Goal: Task Accomplishment & Management: Use online tool/utility

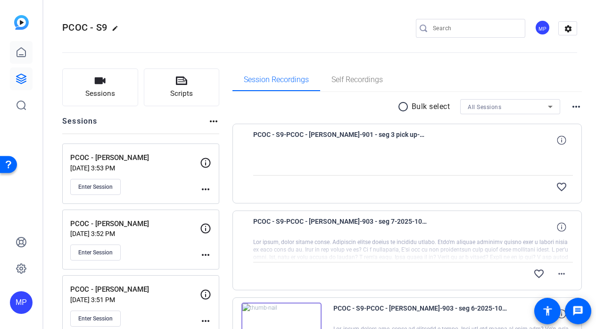
scroll to position [71, 0]
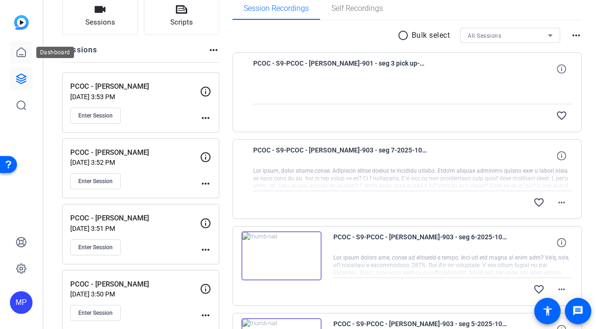
click at [24, 51] on icon at bounding box center [21, 52] width 11 height 11
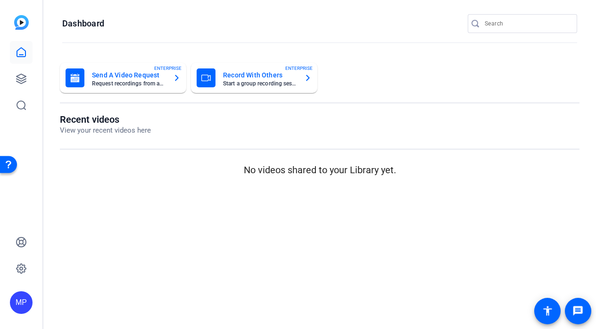
click at [24, 51] on icon at bounding box center [21, 52] width 11 height 11
click at [23, 78] on icon at bounding box center [21, 78] width 11 height 11
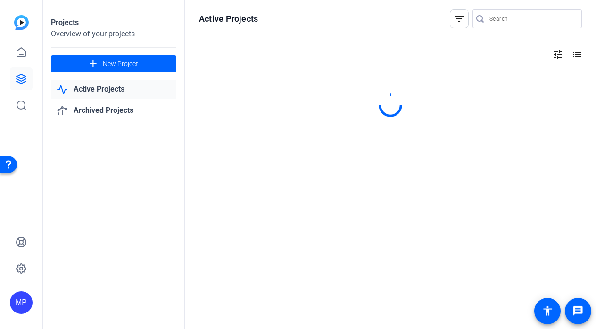
click at [23, 78] on icon at bounding box center [21, 78] width 11 height 11
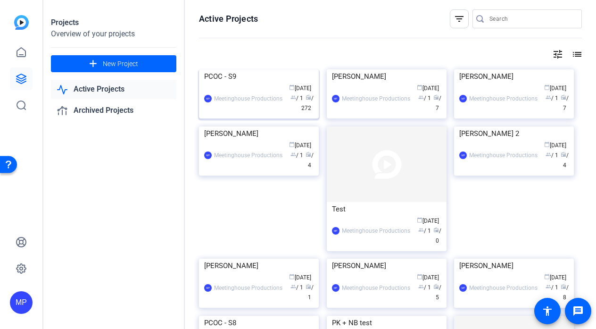
click at [268, 69] on img at bounding box center [259, 69] width 120 height 0
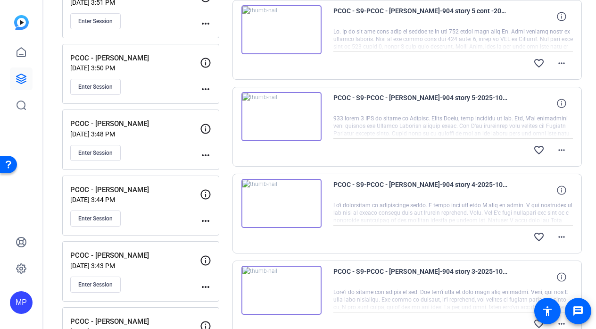
scroll to position [312, 0]
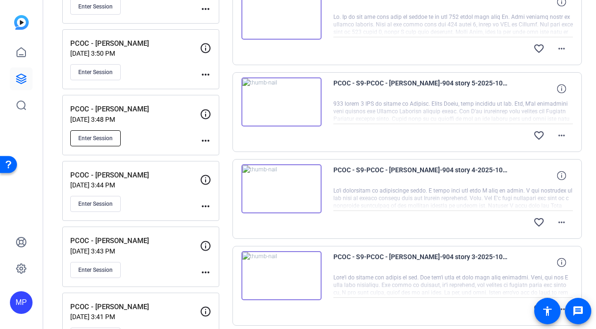
click at [84, 135] on span "Enter Session" at bounding box center [95, 138] width 34 height 8
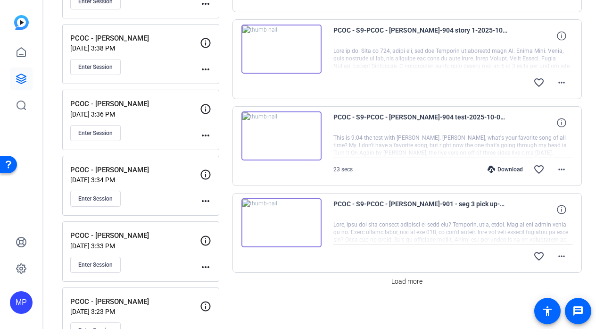
scroll to position [708, 0]
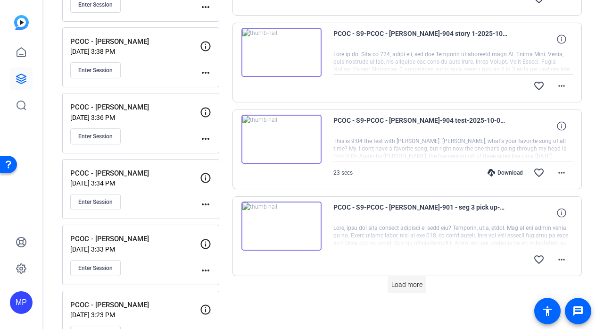
click at [406, 283] on span "Load more" at bounding box center [406, 285] width 31 height 10
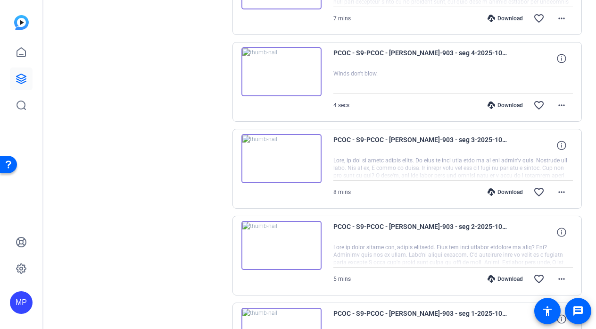
scroll to position [1314, 0]
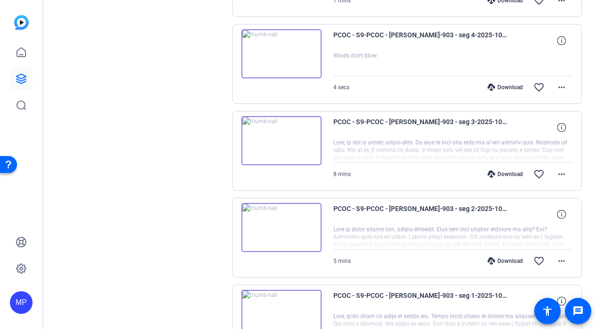
click at [296, 223] on img at bounding box center [281, 227] width 80 height 49
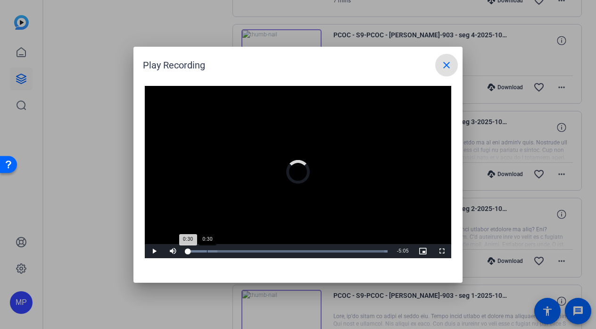
click at [207, 252] on div "Loaded : 100.00% 0:30 0:30" at bounding box center [287, 251] width 210 height 14
click at [198, 252] on div "Loaded : 100.00% 0:17 0:31" at bounding box center [287, 251] width 210 height 14
click at [188, 253] on div "Loaded : 100.00% 0:01 0:26" at bounding box center [287, 251] width 210 height 14
click at [197, 249] on div "66%" at bounding box center [194, 251] width 24 height 14
click at [158, 251] on span "Video Player" at bounding box center [154, 251] width 19 height 0
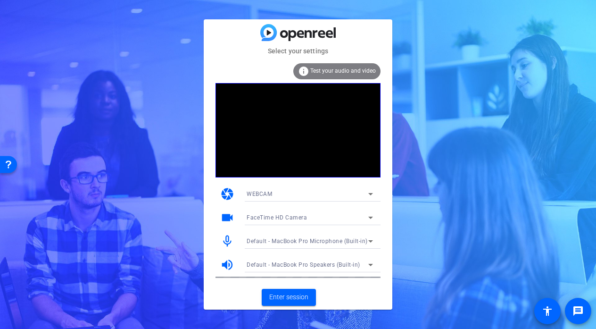
click at [185, 165] on div "Select your settings info Test your audio and video camera WEBCAM videocam Face…" at bounding box center [298, 164] width 596 height 329
click at [171, 171] on div "Select your settings info Test your audio and video camera WEBCAM videocam Face…" at bounding box center [298, 164] width 596 height 329
click at [290, 298] on span "Enter session" at bounding box center [288, 297] width 39 height 10
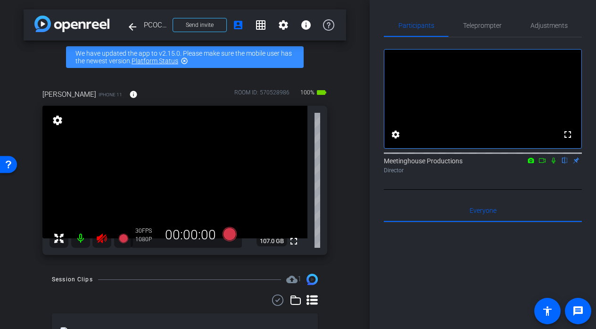
click at [104, 246] on mat-icon at bounding box center [101, 238] width 19 height 19
click at [105, 238] on icon at bounding box center [102, 237] width 10 height 9
click at [102, 239] on icon at bounding box center [101, 237] width 11 height 11
click at [566, 24] on span "Adjustments" at bounding box center [548, 25] width 37 height 7
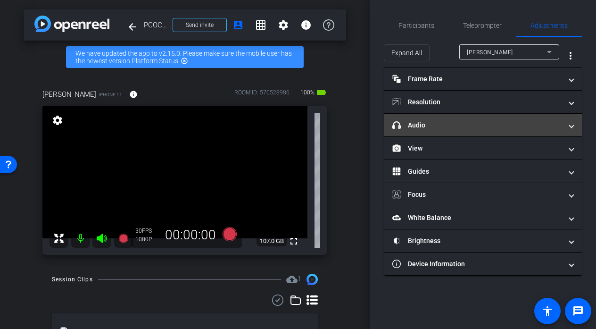
click at [446, 126] on mat-panel-title "headphone icon Audio" at bounding box center [477, 125] width 170 height 10
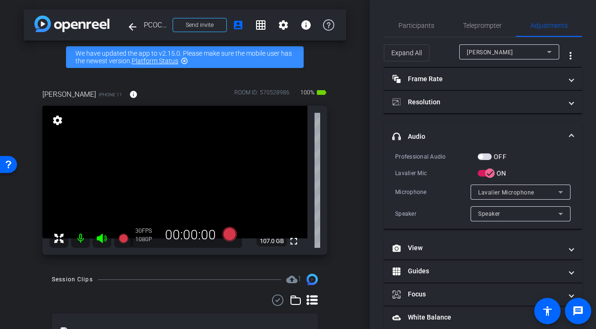
click at [481, 157] on span "button" at bounding box center [480, 156] width 5 height 5
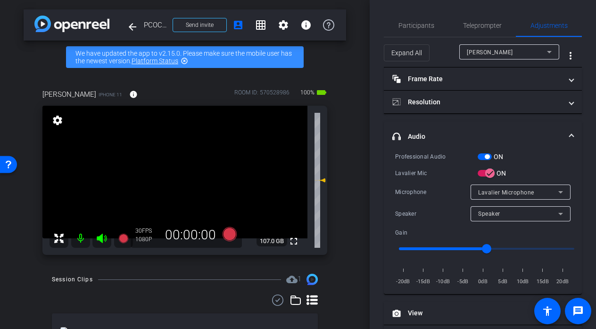
click at [168, 168] on video at bounding box center [174, 172] width 265 height 132
click at [196, 170] on video at bounding box center [174, 172] width 265 height 132
click at [163, 175] on video at bounding box center [174, 172] width 265 height 132
click at [166, 175] on div at bounding box center [163, 176] width 24 height 24
click at [161, 168] on div at bounding box center [163, 176] width 24 height 24
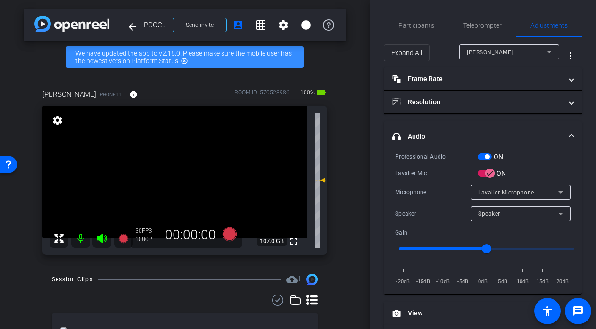
click at [165, 172] on video at bounding box center [174, 172] width 265 height 132
click at [165, 172] on div at bounding box center [166, 172] width 24 height 24
click at [181, 174] on video at bounding box center [174, 172] width 265 height 132
click at [174, 177] on div at bounding box center [181, 174] width 24 height 24
click at [164, 190] on video at bounding box center [174, 172] width 265 height 132
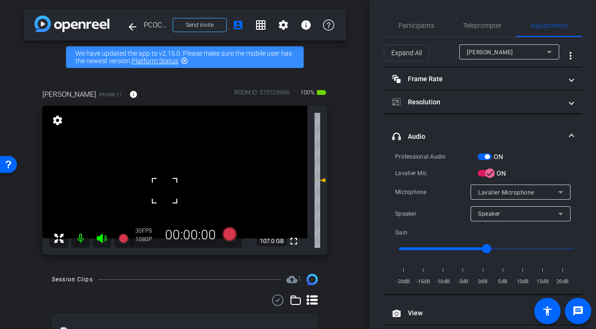
click at [220, 188] on video at bounding box center [174, 172] width 265 height 132
click at [174, 172] on video at bounding box center [174, 172] width 265 height 132
click at [174, 172] on div at bounding box center [174, 172] width 24 height 24
click at [188, 168] on video at bounding box center [174, 172] width 265 height 132
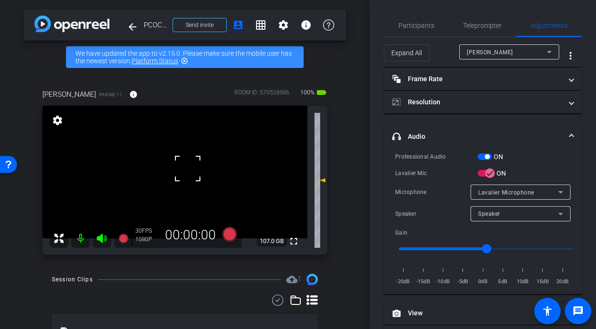
click at [183, 176] on div at bounding box center [188, 168] width 24 height 24
click at [186, 174] on div at bounding box center [188, 168] width 24 height 24
click at [180, 170] on div at bounding box center [188, 168] width 24 height 24
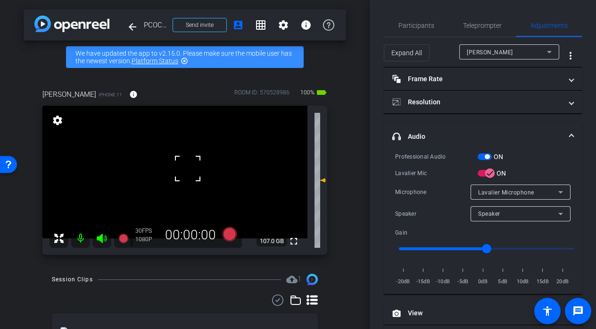
click at [174, 165] on video at bounding box center [174, 172] width 265 height 132
click at [174, 165] on div at bounding box center [175, 165] width 24 height 24
click at [295, 238] on mat-icon "fullscreen" at bounding box center [293, 240] width 11 height 11
click at [184, 164] on video at bounding box center [174, 172] width 265 height 132
click at [186, 163] on div at bounding box center [184, 164] width 24 height 24
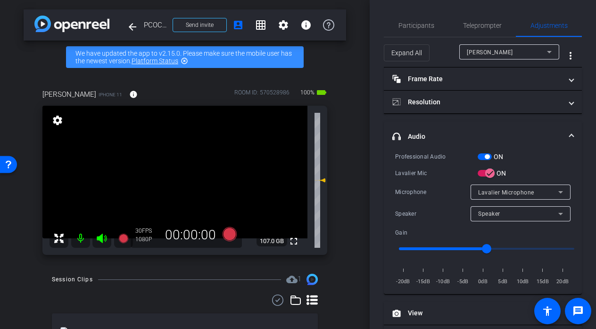
click at [180, 165] on video at bounding box center [174, 172] width 265 height 132
click at [160, 187] on video at bounding box center [174, 172] width 265 height 132
click at [179, 164] on video at bounding box center [174, 172] width 265 height 132
click at [179, 164] on div at bounding box center [179, 164] width 24 height 24
click at [182, 164] on div at bounding box center [179, 164] width 24 height 24
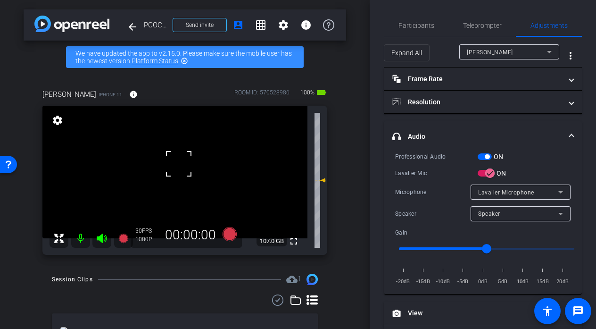
click at [182, 164] on div at bounding box center [179, 164] width 24 height 24
click at [199, 165] on video at bounding box center [174, 172] width 265 height 132
click at [199, 165] on div at bounding box center [200, 165] width 24 height 24
click at [204, 165] on div at bounding box center [200, 165] width 24 height 24
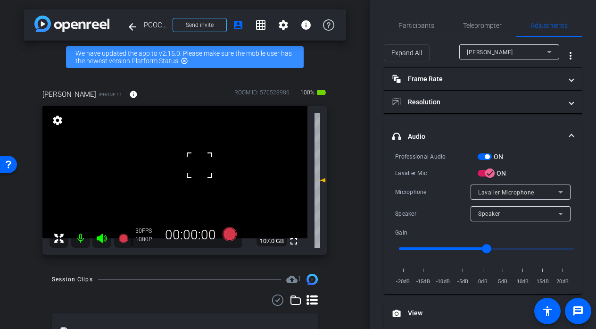
click at [204, 165] on div at bounding box center [200, 165] width 24 height 24
click at [423, 22] on span "Participants" at bounding box center [416, 25] width 36 height 7
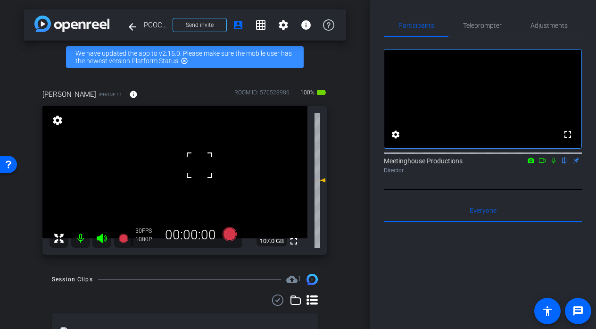
click at [543, 14] on div "Participants Teleprompter Adjustments fullscreen settings Meetinghouse Producti…" at bounding box center [483, 164] width 226 height 329
click at [545, 22] on span "Adjustments" at bounding box center [548, 25] width 37 height 7
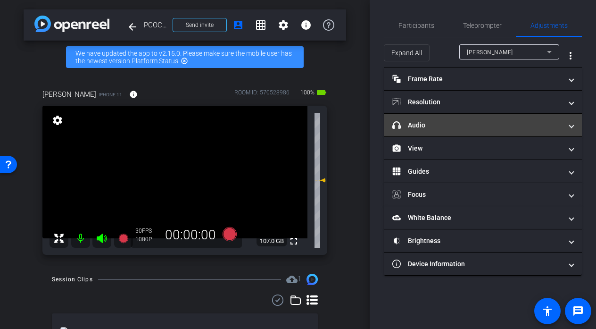
click at [457, 119] on mat-expansion-panel-header "headphone icon Audio" at bounding box center [483, 125] width 198 height 23
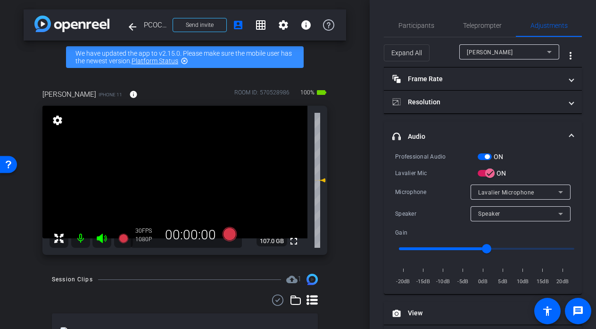
click at [185, 173] on video at bounding box center [174, 172] width 265 height 132
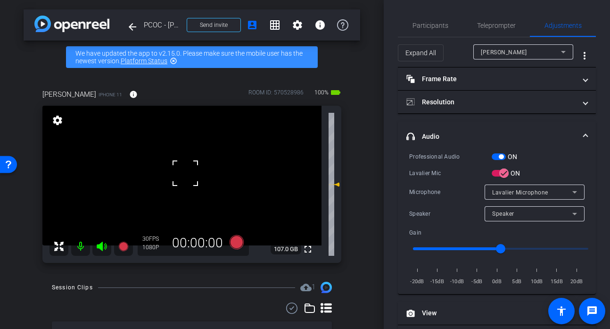
click at [178, 187] on video at bounding box center [181, 176] width 279 height 140
click at [182, 164] on video at bounding box center [181, 176] width 279 height 140
click at [442, 25] on span "Participants" at bounding box center [430, 25] width 36 height 7
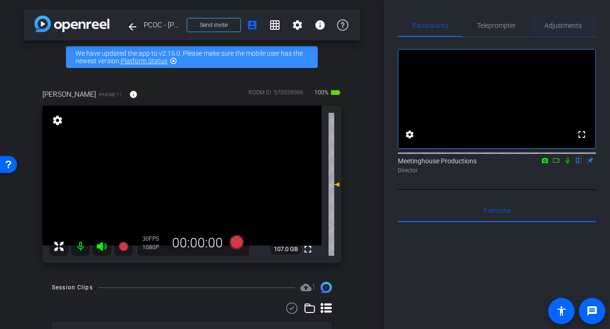
click at [559, 24] on span "Adjustments" at bounding box center [562, 25] width 37 height 7
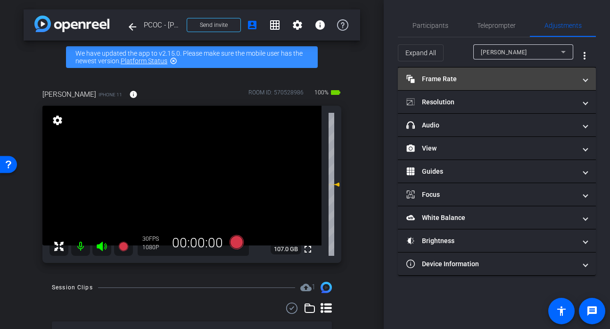
click at [457, 82] on mat-panel-title "Frame Rate Frame Rate" at bounding box center [491, 79] width 170 height 10
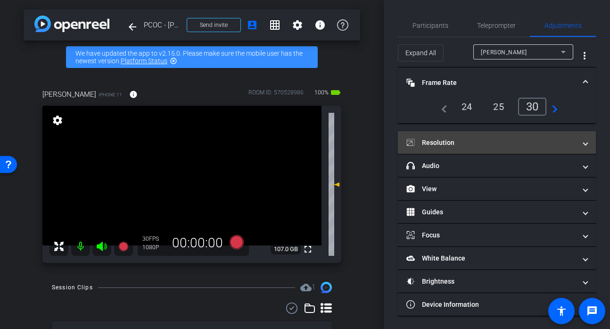
click at [460, 134] on mat-expansion-panel-header "Resolution" at bounding box center [497, 142] width 198 height 23
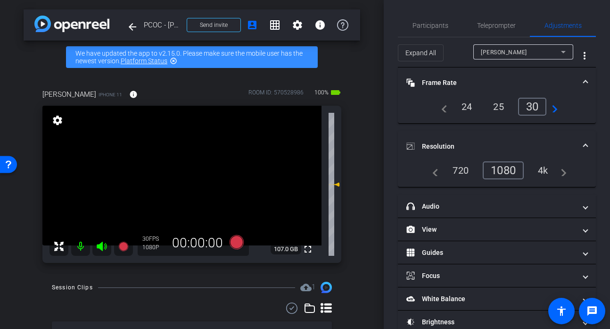
click at [544, 172] on div "4k" at bounding box center [543, 170] width 25 height 16
click at [458, 84] on mat-panel-title "Frame Rate Frame Rate" at bounding box center [491, 83] width 170 height 10
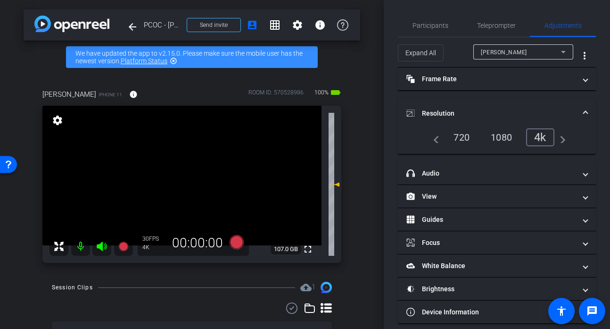
click at [448, 100] on mat-expansion-panel-header "Resolution" at bounding box center [497, 113] width 198 height 30
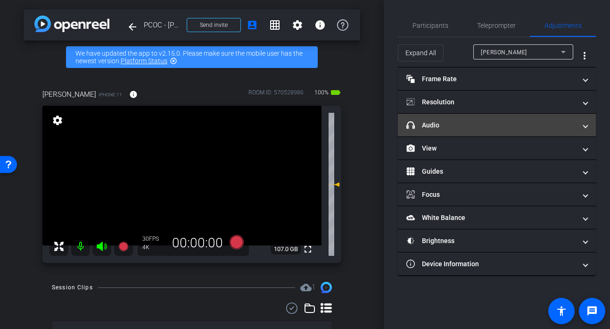
click at [435, 123] on mat-panel-title "headphone icon Audio" at bounding box center [491, 125] width 170 height 10
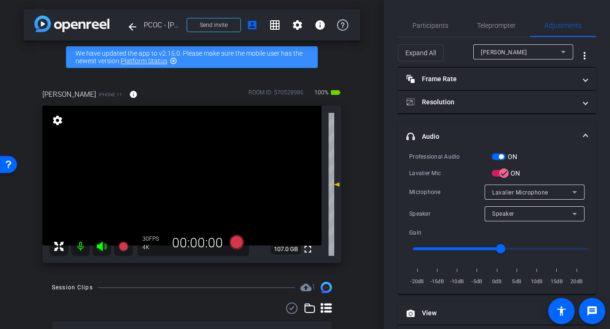
click at [435, 123] on mat-expansion-panel-header "headphone icon Audio" at bounding box center [497, 136] width 198 height 30
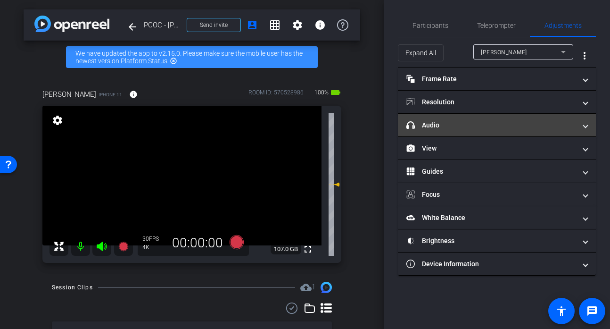
click at [449, 119] on mat-expansion-panel-header "headphone icon Audio" at bounding box center [497, 125] width 198 height 23
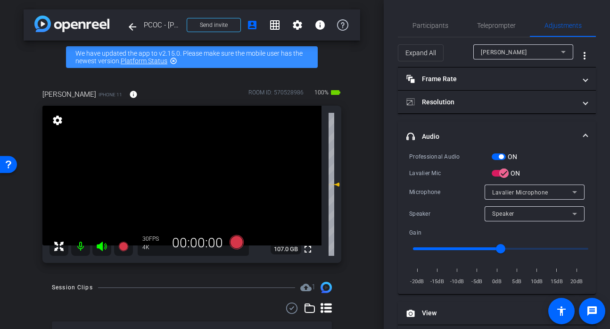
click at [449, 119] on mat-accordion "Frame Rate Frame Rate navigate_before 24 25 30 navigate_next Resolution navigat…" at bounding box center [497, 253] width 198 height 373
click at [457, 127] on mat-expansion-panel-header "headphone icon Audio" at bounding box center [497, 136] width 198 height 30
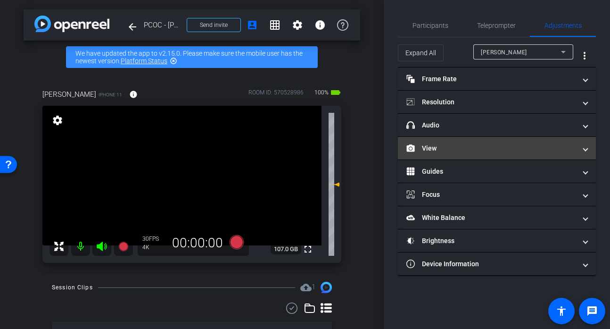
click at [448, 145] on mat-panel-title "View" at bounding box center [491, 148] width 170 height 10
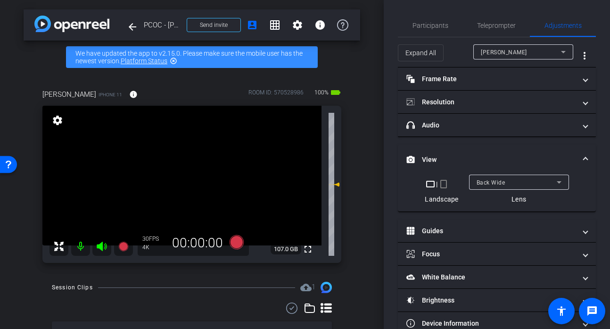
click at [448, 145] on mat-expansion-panel-header "View" at bounding box center [497, 159] width 198 height 30
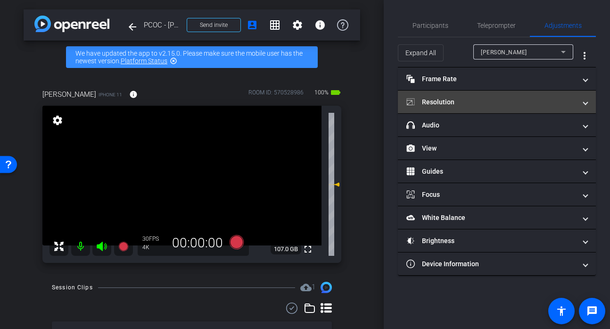
click at [452, 105] on mat-panel-title "Resolution" at bounding box center [491, 102] width 170 height 10
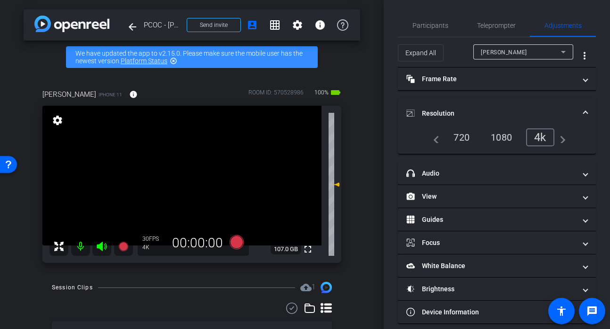
click at [452, 105] on mat-expansion-panel-header "Resolution" at bounding box center [497, 113] width 198 height 30
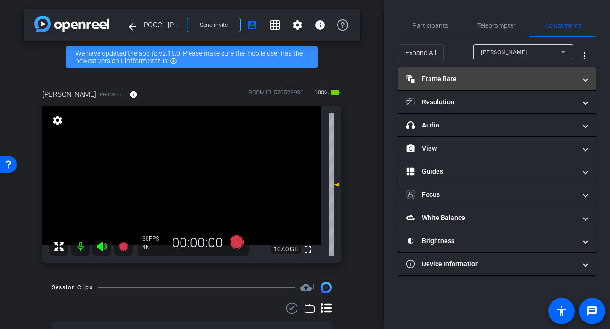
click at [452, 87] on mat-expansion-panel-header "Frame Rate Frame Rate" at bounding box center [497, 78] width 198 height 23
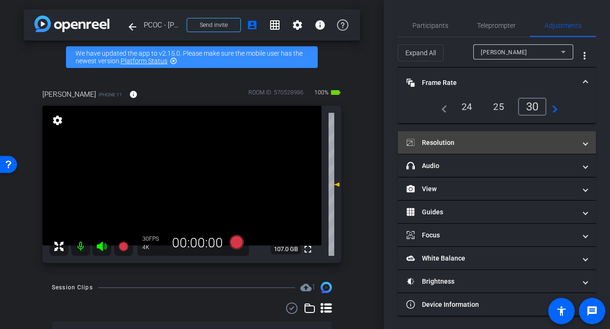
click at [446, 135] on mat-expansion-panel-header "Resolution" at bounding box center [497, 142] width 198 height 23
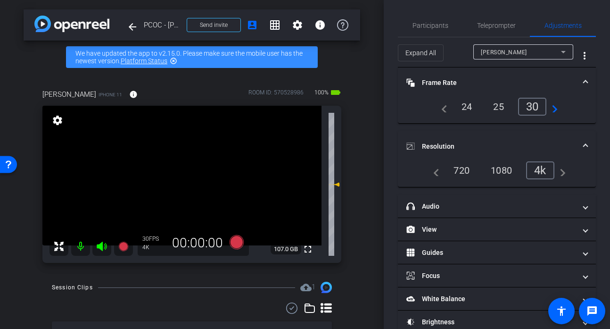
click at [446, 135] on mat-expansion-panel-header "Resolution" at bounding box center [497, 146] width 198 height 30
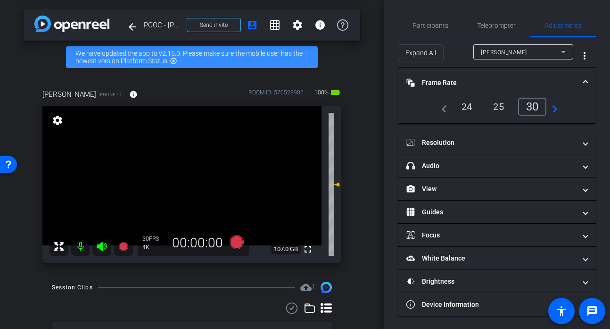
click at [446, 84] on mat-panel-title "Frame Rate Frame Rate" at bounding box center [491, 83] width 170 height 10
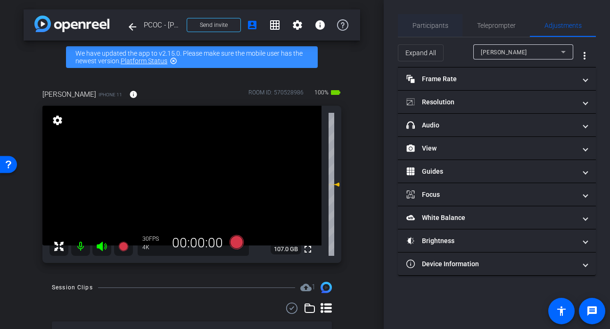
click at [433, 30] on span "Participants" at bounding box center [430, 25] width 36 height 23
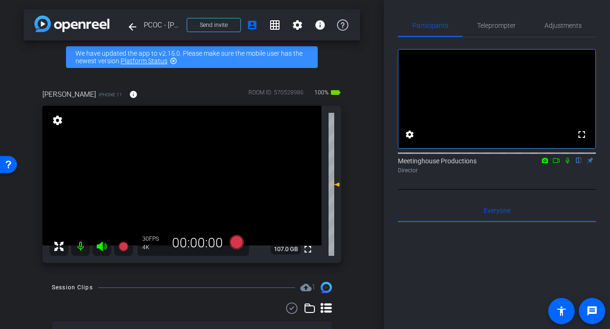
click at [179, 171] on video at bounding box center [181, 176] width 279 height 140
click at [172, 173] on div at bounding box center [179, 171] width 24 height 24
click at [176, 188] on video at bounding box center [181, 176] width 279 height 140
click at [176, 165] on video at bounding box center [181, 176] width 279 height 140
click at [182, 185] on video at bounding box center [181, 176] width 279 height 140
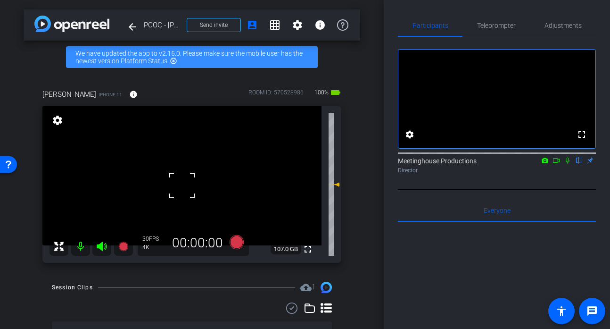
click at [186, 184] on div at bounding box center [182, 185] width 24 height 24
click at [572, 26] on span "Adjustments" at bounding box center [562, 25] width 37 height 7
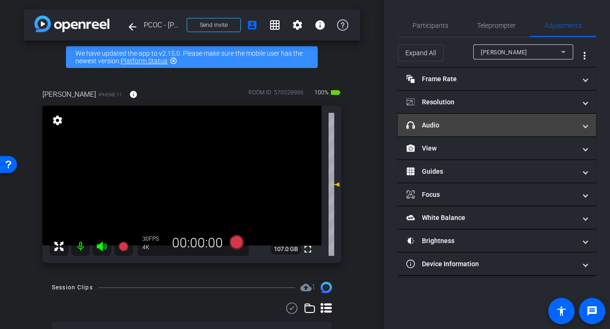
click at [454, 123] on mat-panel-title "headphone icon Audio" at bounding box center [491, 125] width 170 height 10
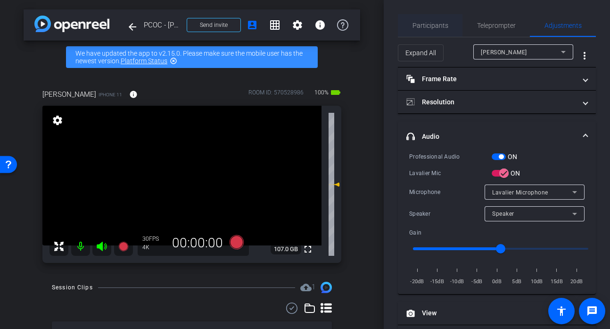
click at [437, 28] on span "Participants" at bounding box center [430, 25] width 36 height 7
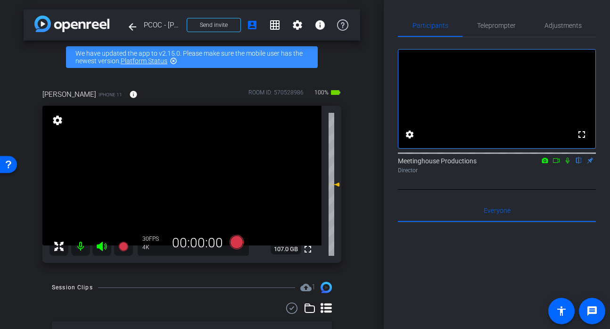
click at [182, 171] on video at bounding box center [181, 176] width 279 height 140
click at [204, 172] on video at bounding box center [181, 176] width 279 height 140
click at [219, 174] on video at bounding box center [181, 176] width 279 height 140
click at [208, 175] on div at bounding box center [219, 174] width 24 height 24
click at [189, 179] on video at bounding box center [181, 176] width 279 height 140
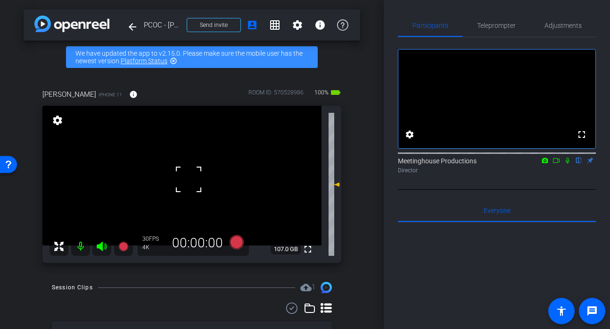
click at [199, 177] on div at bounding box center [189, 179] width 24 height 24
click at [169, 179] on video at bounding box center [181, 176] width 279 height 140
click at [190, 163] on video at bounding box center [181, 176] width 279 height 140
click at [199, 174] on video at bounding box center [181, 176] width 279 height 140
click at [199, 174] on div at bounding box center [199, 175] width 24 height 24
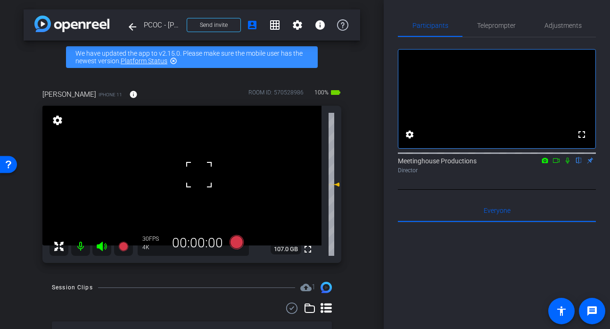
click at [193, 174] on div at bounding box center [199, 175] width 24 height 24
click at [197, 171] on video at bounding box center [181, 176] width 279 height 140
click at [197, 171] on div at bounding box center [198, 171] width 24 height 24
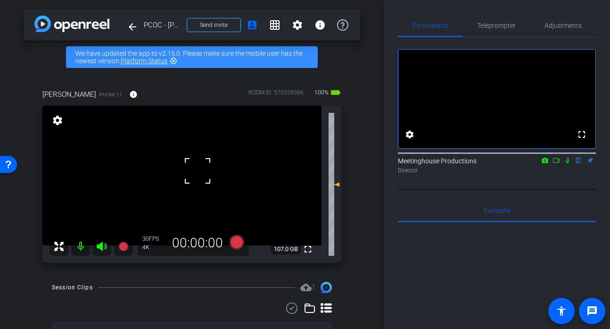
click at [197, 171] on div at bounding box center [198, 171] width 24 height 24
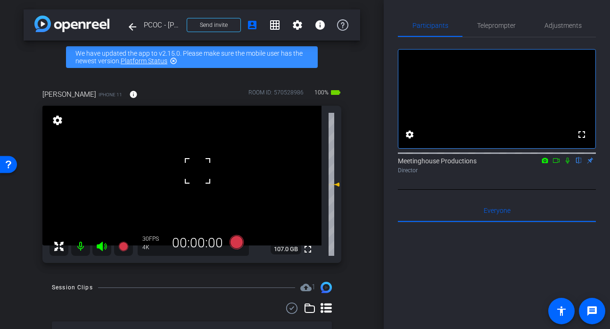
click at [197, 171] on div at bounding box center [198, 171] width 24 height 24
click at [304, 247] on mat-icon "fullscreen" at bounding box center [307, 248] width 11 height 11
click at [308, 250] on mat-icon "fullscreen" at bounding box center [307, 248] width 11 height 11
click at [195, 164] on video at bounding box center [181, 176] width 279 height 140
click at [231, 241] on icon at bounding box center [237, 242] width 14 height 14
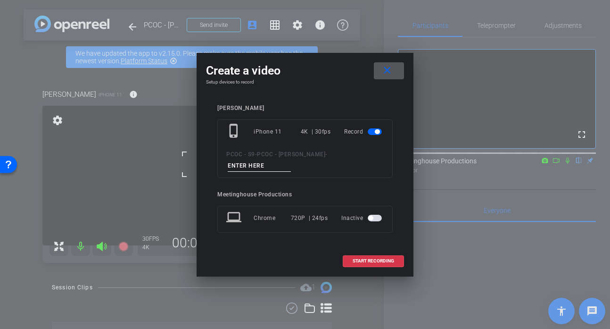
click at [276, 164] on input at bounding box center [259, 166] width 63 height 12
type input "903 audio test"
click at [384, 258] on span "START RECORDING" at bounding box center [373, 260] width 41 height 5
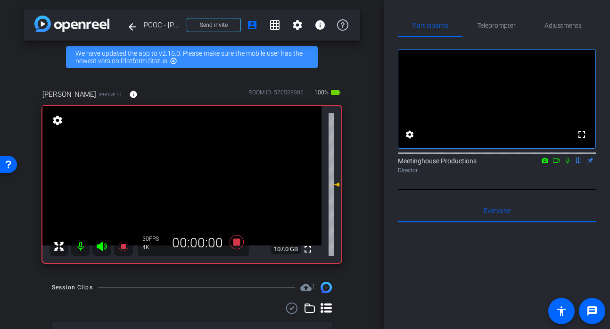
click at [225, 186] on video at bounding box center [181, 176] width 279 height 140
click at [573, 26] on span "Adjustments" at bounding box center [562, 25] width 37 height 7
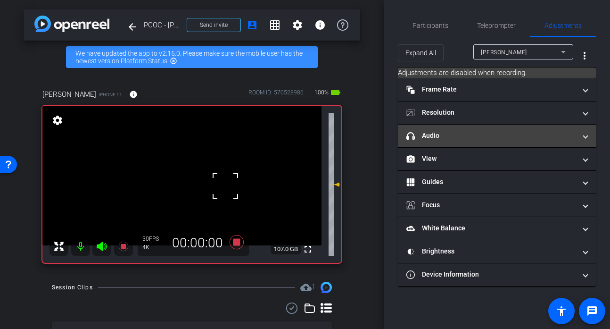
click at [470, 131] on mat-panel-title "headphone icon Audio" at bounding box center [491, 136] width 170 height 10
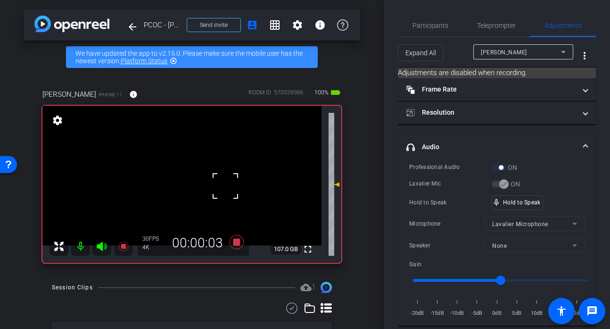
click at [199, 156] on video at bounding box center [181, 176] width 279 height 140
click at [188, 165] on video at bounding box center [181, 176] width 279 height 140
click at [188, 165] on div at bounding box center [188, 166] width 24 height 24
click at [201, 170] on video at bounding box center [181, 176] width 279 height 140
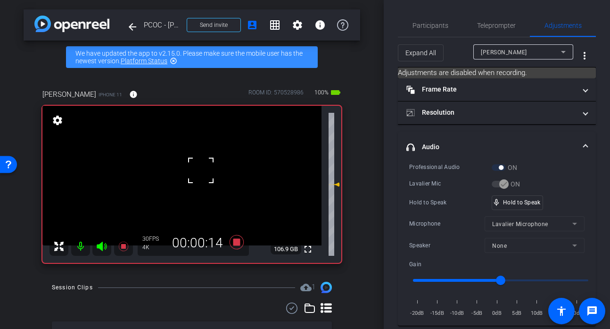
click at [200, 169] on div at bounding box center [201, 170] width 24 height 24
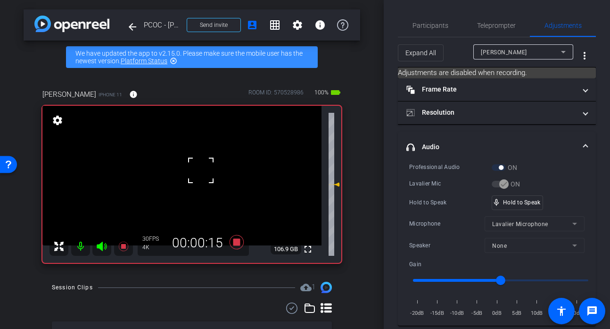
click at [200, 169] on div at bounding box center [201, 170] width 24 height 24
click at [197, 169] on div at bounding box center [201, 170] width 24 height 24
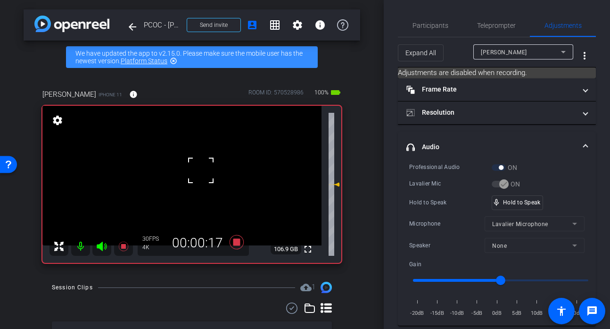
click at [197, 169] on div at bounding box center [201, 170] width 24 height 24
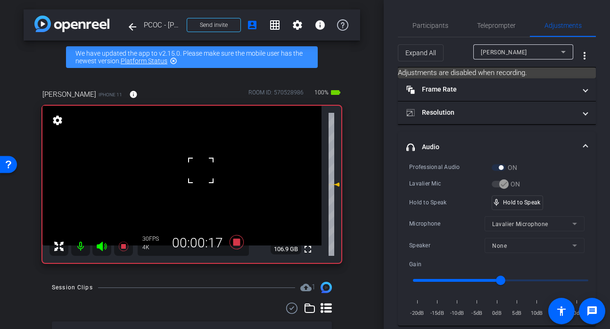
click at [197, 169] on div at bounding box center [201, 170] width 24 height 24
click at [197, 169] on video at bounding box center [181, 176] width 279 height 140
click at [197, 169] on div at bounding box center [197, 169] width 24 height 24
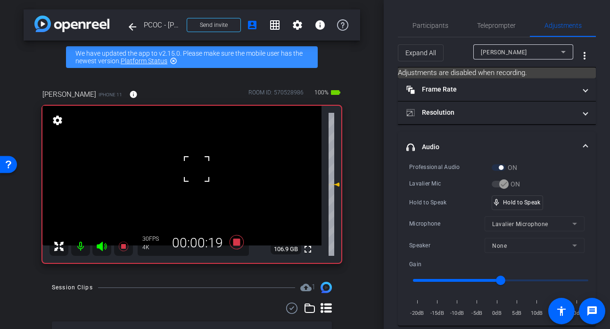
click at [188, 167] on div at bounding box center [197, 169] width 24 height 24
click at [237, 246] on icon at bounding box center [236, 241] width 23 height 17
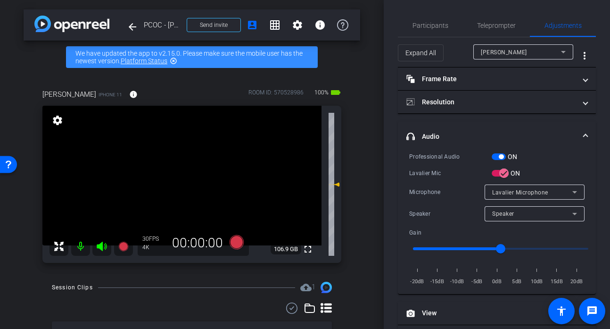
click at [187, 157] on div "fullscreen settings 106.9 GB" at bounding box center [191, 184] width 299 height 157
click at [187, 157] on video at bounding box center [181, 176] width 279 height 140
click at [366, 224] on div "arrow_back PCOC - [PERSON_NAME] Back to project Send invite account_box grid_on…" at bounding box center [192, 164] width 384 height 329
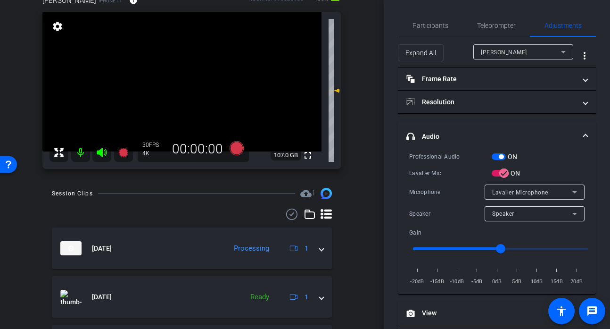
scroll to position [125, 0]
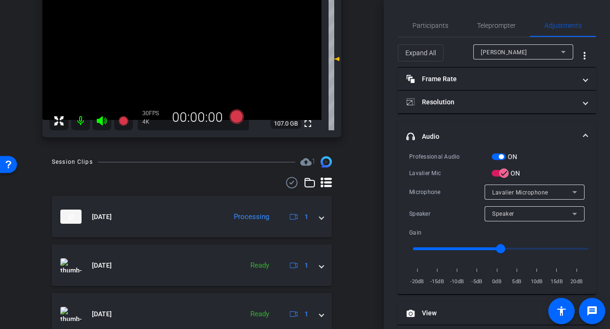
click at [205, 46] on video at bounding box center [181, 50] width 279 height 140
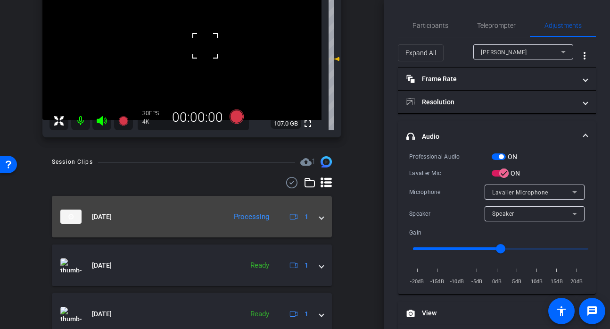
click at [326, 222] on mat-expansion-panel-header "[DATE] Processing 1" at bounding box center [192, 216] width 280 height 41
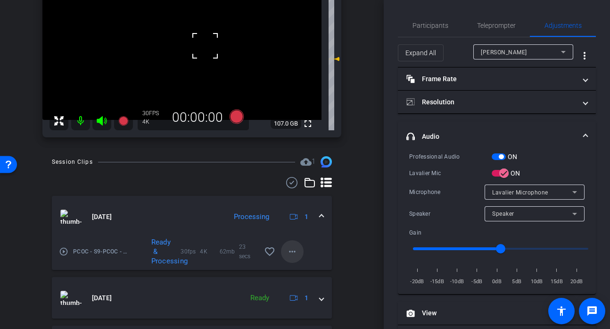
click at [289, 240] on span at bounding box center [292, 251] width 23 height 23
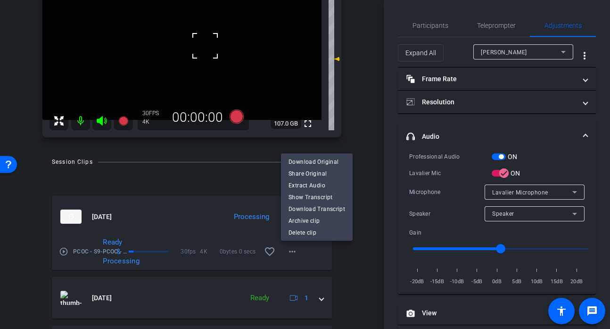
click at [360, 141] on div at bounding box center [305, 164] width 610 height 329
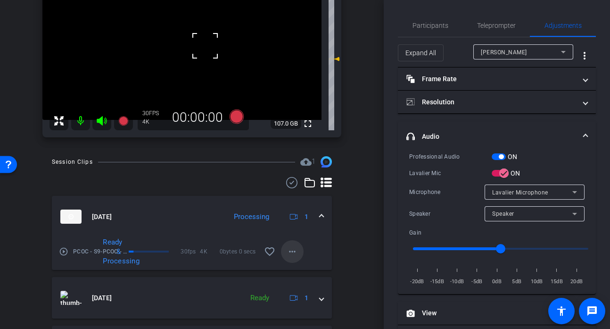
click at [291, 250] on mat-icon "more_horiz" at bounding box center [292, 251] width 11 height 11
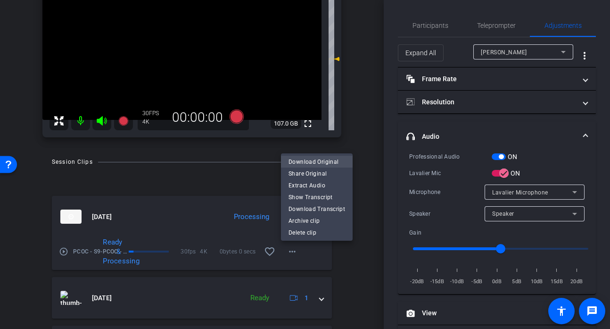
click at [309, 163] on span "Download Original" at bounding box center [316, 161] width 57 height 11
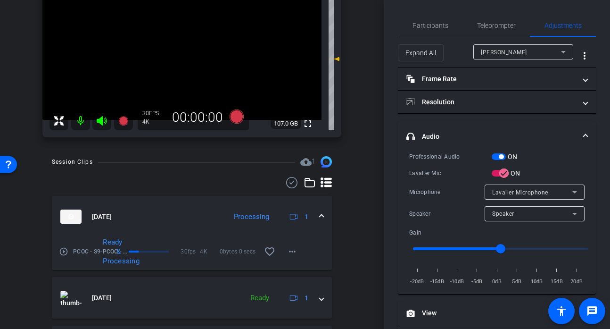
click at [182, 51] on video at bounding box center [181, 50] width 279 height 140
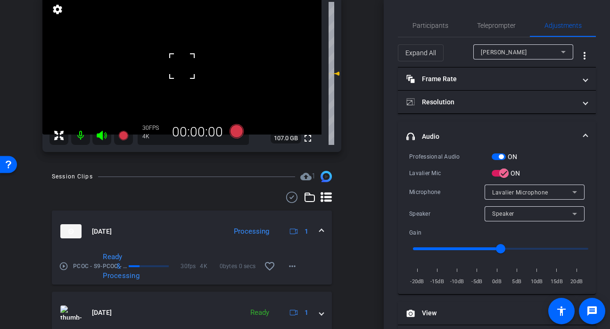
click at [186, 67] on div at bounding box center [182, 66] width 24 height 24
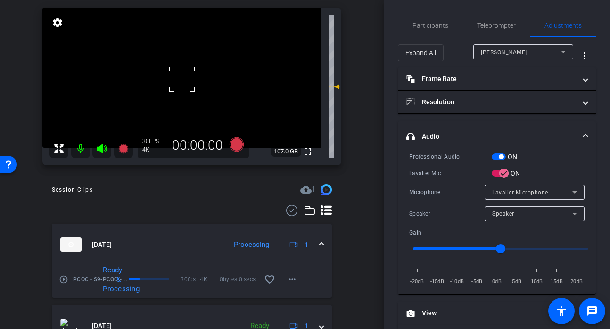
click at [185, 77] on div at bounding box center [182, 79] width 24 height 24
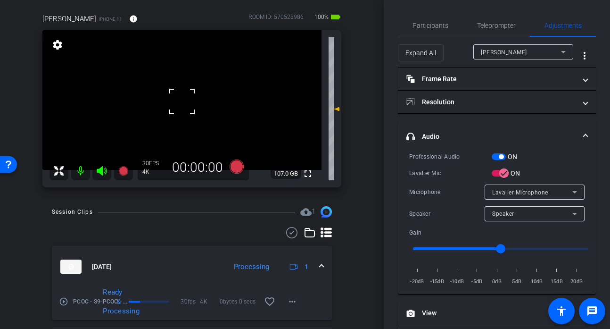
click at [195, 97] on video at bounding box center [181, 100] width 279 height 140
click at [189, 98] on div at bounding box center [195, 97] width 24 height 24
click at [188, 99] on div at bounding box center [195, 97] width 24 height 24
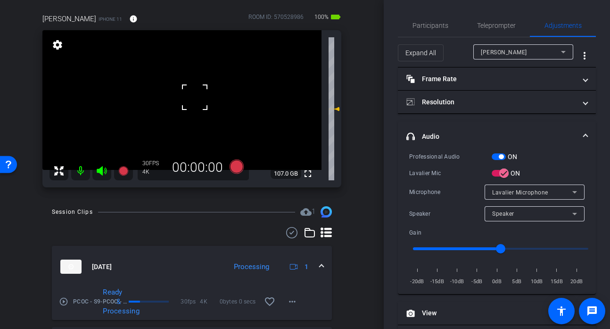
click at [188, 99] on div at bounding box center [195, 97] width 24 height 24
click at [420, 23] on span "Participants" at bounding box center [430, 25] width 36 height 7
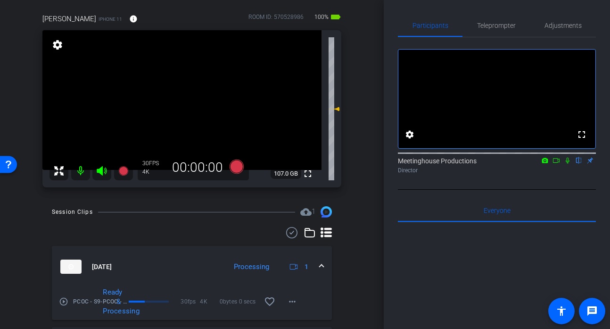
click at [169, 97] on video at bounding box center [181, 100] width 279 height 140
click at [182, 96] on video at bounding box center [181, 100] width 279 height 140
click at [181, 96] on div at bounding box center [169, 97] width 24 height 24
click at [170, 84] on span at bounding box center [170, 84] width 0 height 0
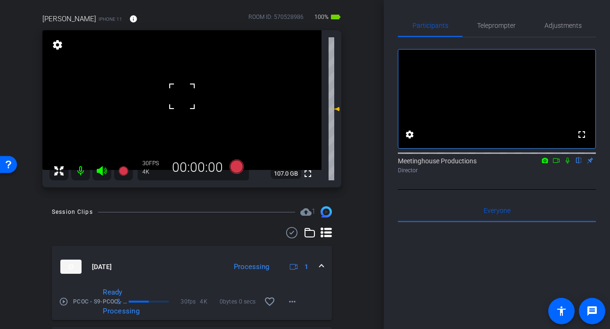
click at [183, 105] on div at bounding box center [182, 96] width 24 height 24
click at [193, 94] on video at bounding box center [181, 100] width 279 height 140
click at [197, 94] on div at bounding box center [193, 94] width 24 height 24
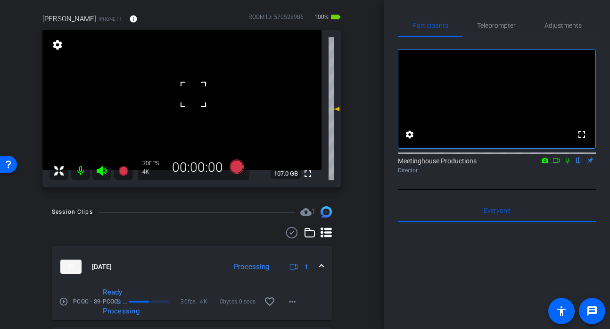
click at [197, 94] on div at bounding box center [193, 94] width 24 height 24
click at [190, 93] on div at bounding box center [193, 94] width 24 height 24
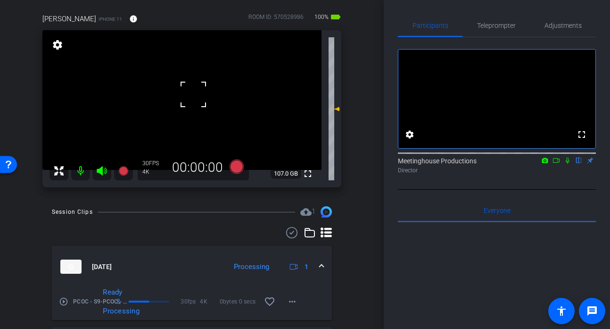
click at [190, 93] on div at bounding box center [193, 94] width 24 height 24
click at [196, 98] on div at bounding box center [193, 94] width 24 height 24
click at [185, 96] on video at bounding box center [181, 100] width 279 height 140
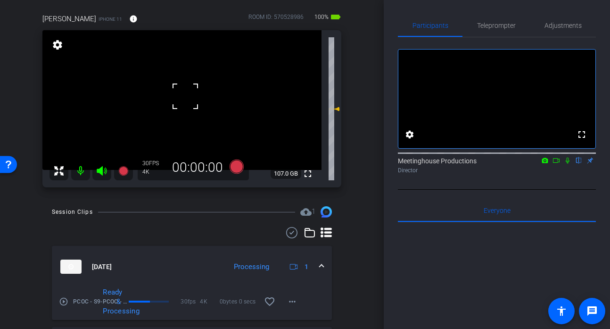
click at [200, 100] on video at bounding box center [181, 100] width 279 height 140
click at [200, 100] on div at bounding box center [200, 101] width 24 height 24
click at [196, 99] on div at bounding box center [200, 101] width 24 height 24
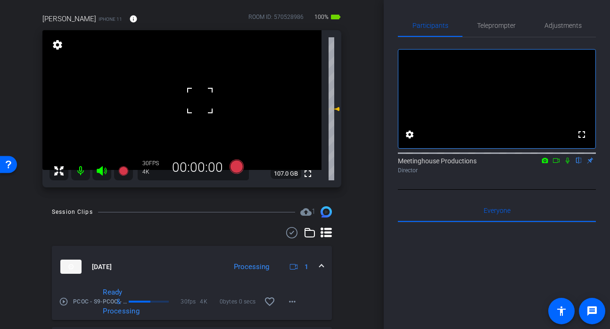
click at [173, 96] on video at bounding box center [181, 100] width 279 height 140
click at [173, 96] on div at bounding box center [173, 96] width 24 height 24
click at [196, 97] on video at bounding box center [181, 100] width 279 height 140
click at [196, 97] on div at bounding box center [196, 97] width 24 height 24
click at [193, 92] on div at bounding box center [196, 97] width 24 height 24
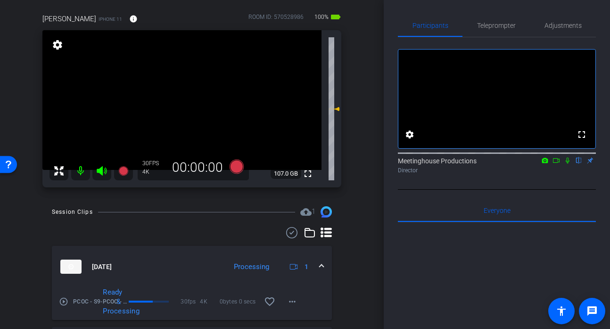
click at [181, 90] on video at bounding box center [181, 100] width 279 height 140
click at [191, 92] on div at bounding box center [182, 91] width 24 height 24
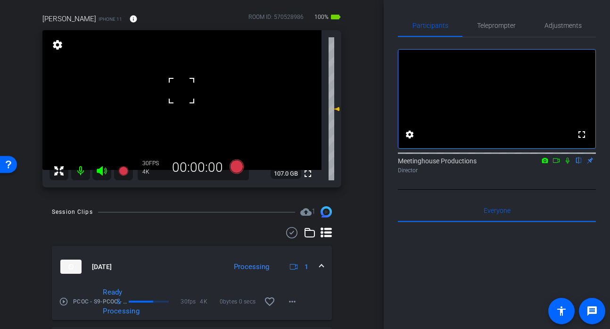
click at [184, 95] on div at bounding box center [182, 91] width 24 height 24
click at [175, 114] on video at bounding box center [181, 100] width 279 height 140
click at [182, 107] on div at bounding box center [176, 114] width 24 height 24
click at [188, 105] on div "fullscreen settings 107.0 GB" at bounding box center [191, 108] width 299 height 157
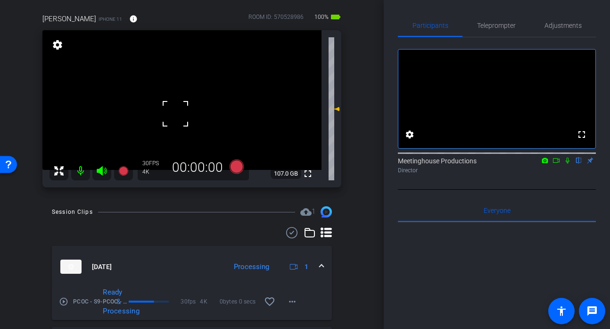
click at [188, 105] on video at bounding box center [181, 100] width 279 height 140
click at [179, 85] on video at bounding box center [181, 100] width 279 height 140
click at [185, 101] on video at bounding box center [181, 100] width 279 height 140
click at [185, 101] on div at bounding box center [185, 101] width 24 height 24
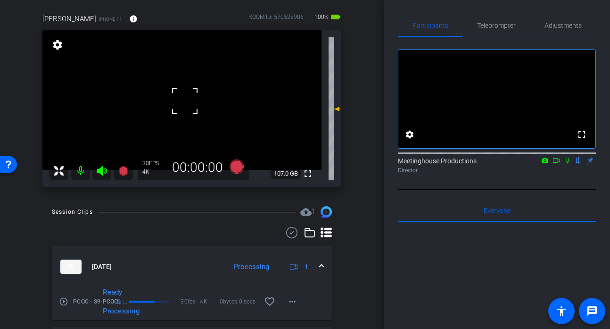
click at [185, 101] on div at bounding box center [185, 101] width 24 height 24
click at [561, 29] on span "Adjustments" at bounding box center [562, 25] width 37 height 7
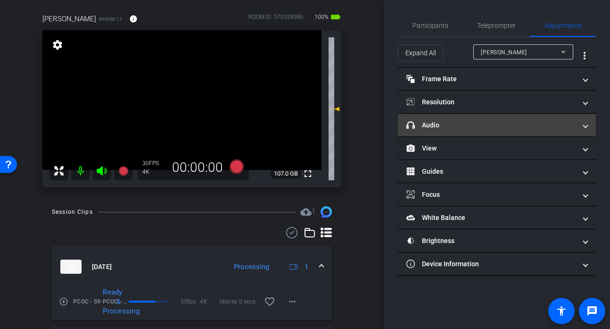
click at [460, 133] on mat-expansion-panel-header "headphone icon Audio" at bounding box center [497, 125] width 198 height 23
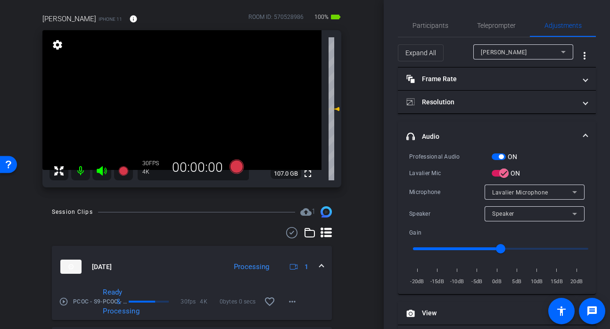
click at [193, 106] on video at bounding box center [181, 100] width 279 height 140
click at [193, 106] on div at bounding box center [185, 101] width 24 height 24
click at [197, 111] on div at bounding box center [193, 106] width 24 height 24
click at [196, 100] on div at bounding box center [193, 106] width 24 height 24
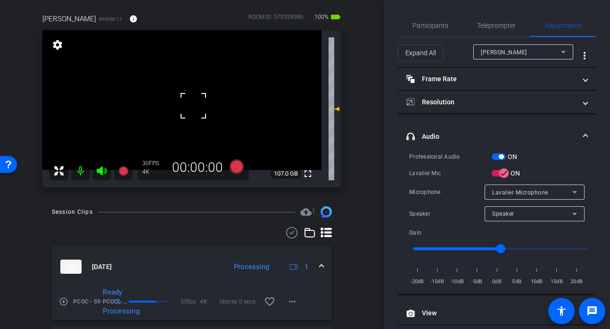
click at [196, 100] on div at bounding box center [193, 106] width 24 height 24
click at [196, 100] on div "fullscreen settings 107.0 GB" at bounding box center [191, 108] width 299 height 157
click at [195, 100] on video at bounding box center [181, 100] width 279 height 140
click at [185, 94] on video at bounding box center [181, 100] width 279 height 140
click at [182, 103] on div at bounding box center [185, 94] width 24 height 24
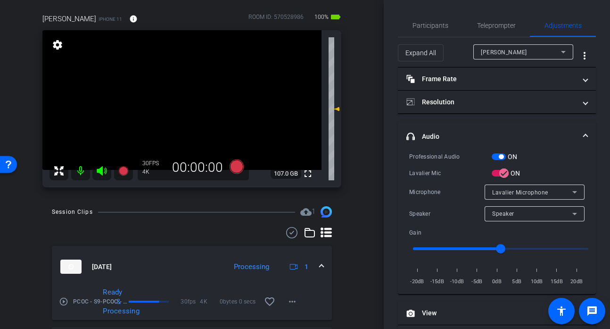
click at [201, 123] on video at bounding box center [181, 100] width 279 height 140
click at [193, 116] on div at bounding box center [201, 124] width 24 height 24
click at [191, 99] on video at bounding box center [181, 100] width 279 height 140
click at [161, 104] on video at bounding box center [181, 100] width 279 height 140
click at [188, 99] on video at bounding box center [181, 100] width 279 height 140
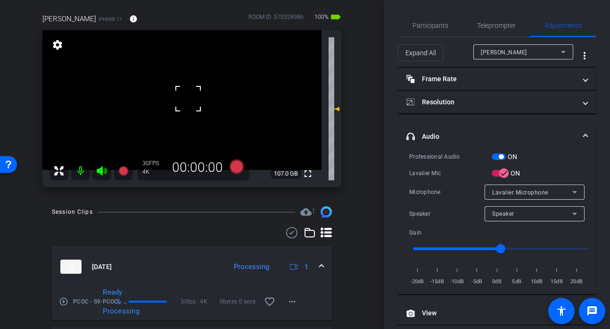
click at [201, 96] on video at bounding box center [181, 100] width 279 height 140
click at [192, 97] on div at bounding box center [201, 96] width 24 height 24
click at [189, 97] on video at bounding box center [181, 100] width 279 height 140
click at [189, 97] on div at bounding box center [189, 97] width 24 height 24
click at [177, 103] on div at bounding box center [189, 97] width 24 height 24
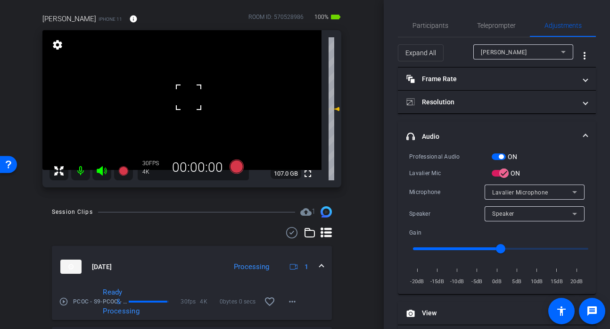
click at [183, 102] on div at bounding box center [189, 97] width 24 height 24
click at [177, 96] on video at bounding box center [181, 100] width 279 height 140
click at [177, 96] on div at bounding box center [177, 96] width 24 height 24
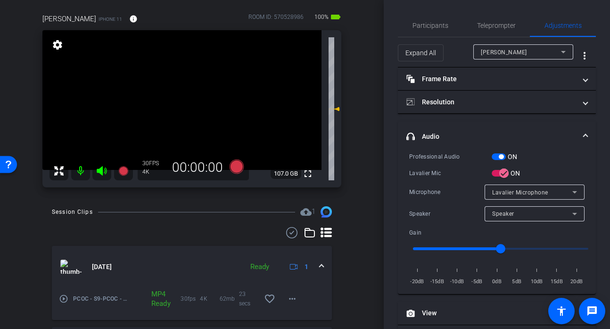
click at [190, 96] on video at bounding box center [181, 100] width 279 height 140
click at [189, 96] on div at bounding box center [177, 96] width 24 height 24
click at [190, 94] on div at bounding box center [191, 96] width 24 height 24
click at [182, 104] on video at bounding box center [181, 100] width 279 height 140
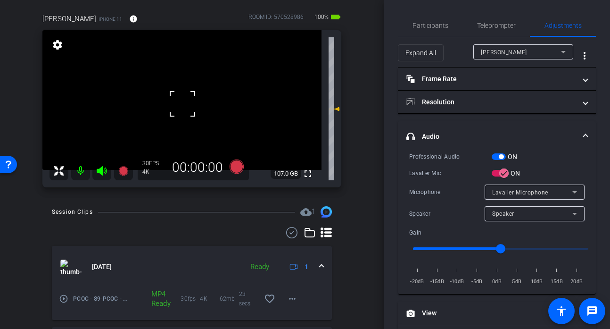
click at [182, 103] on div at bounding box center [183, 104] width 24 height 24
click at [182, 103] on video at bounding box center [181, 100] width 279 height 140
click at [182, 103] on div at bounding box center [183, 103] width 24 height 24
click at [233, 162] on icon at bounding box center [237, 166] width 14 height 14
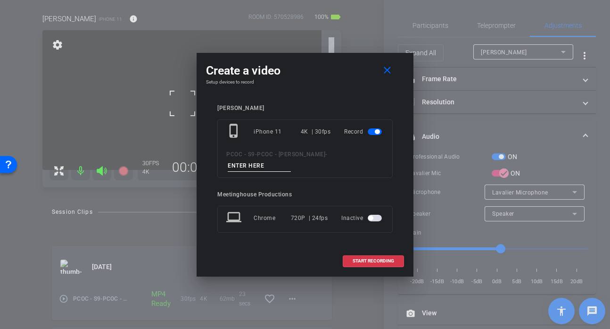
click at [259, 162] on input at bounding box center [259, 166] width 63 height 12
type input "903 story 1"
click at [383, 265] on span at bounding box center [373, 260] width 60 height 23
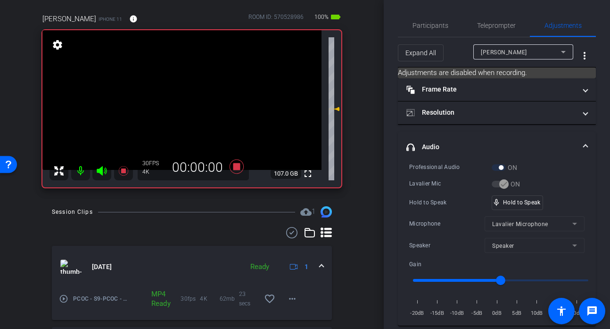
click at [189, 117] on video at bounding box center [181, 100] width 279 height 140
click at [189, 117] on div at bounding box center [190, 117] width 24 height 24
click at [223, 117] on video at bounding box center [181, 100] width 279 height 140
click at [223, 117] on div at bounding box center [224, 118] width 24 height 24
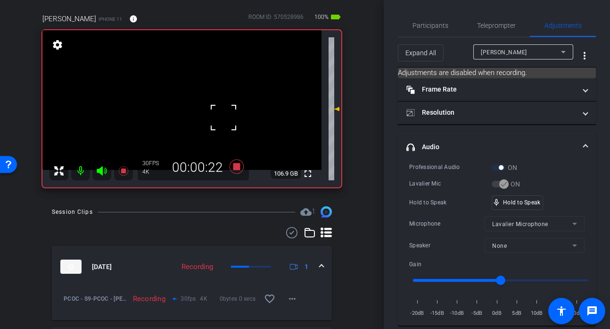
click at [246, 113] on video at bounding box center [181, 100] width 279 height 140
click at [246, 113] on div at bounding box center [246, 113] width 24 height 24
click at [244, 114] on div at bounding box center [246, 113] width 24 height 24
click at [233, 116] on video at bounding box center [181, 100] width 279 height 140
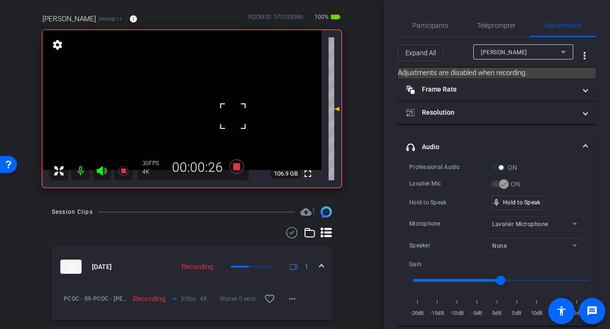
click at [233, 116] on div at bounding box center [233, 116] width 24 height 24
click at [168, 107] on video at bounding box center [181, 100] width 279 height 140
click at [172, 138] on video at bounding box center [181, 100] width 279 height 140
click at [210, 116] on video at bounding box center [181, 100] width 279 height 140
click at [191, 91] on video at bounding box center [181, 100] width 279 height 140
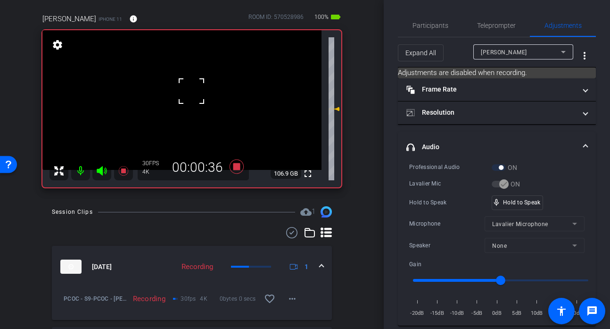
click at [191, 91] on div at bounding box center [192, 91] width 24 height 24
click at [189, 99] on div at bounding box center [192, 91] width 24 height 24
click at [187, 99] on div at bounding box center [192, 91] width 24 height 24
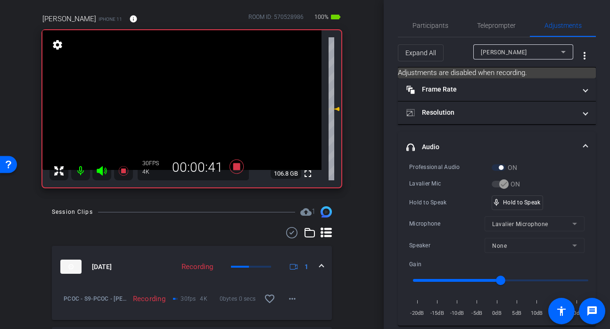
click at [192, 98] on video at bounding box center [181, 100] width 279 height 140
click at [192, 98] on div at bounding box center [192, 91] width 24 height 24
click at [194, 95] on div at bounding box center [192, 98] width 24 height 24
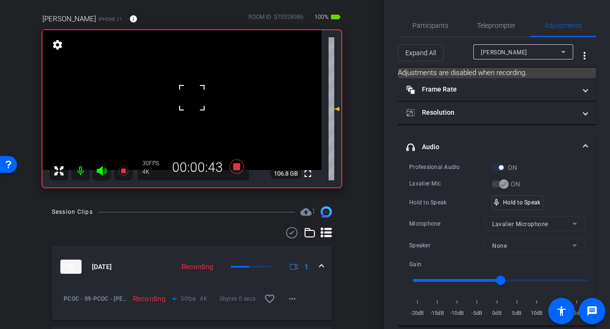
click at [194, 95] on div at bounding box center [192, 98] width 24 height 24
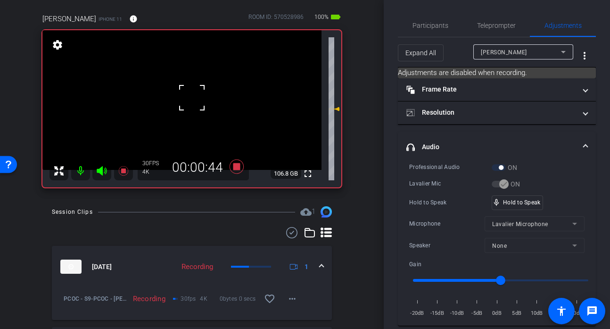
click at [195, 93] on div at bounding box center [192, 98] width 24 height 24
click at [449, 24] on div "Participants" at bounding box center [430, 25] width 65 height 23
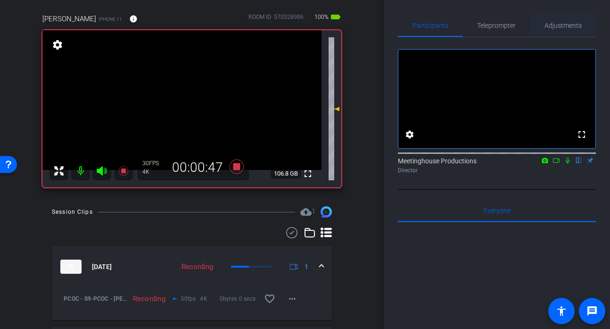
click at [548, 24] on span "Adjustments" at bounding box center [562, 25] width 37 height 7
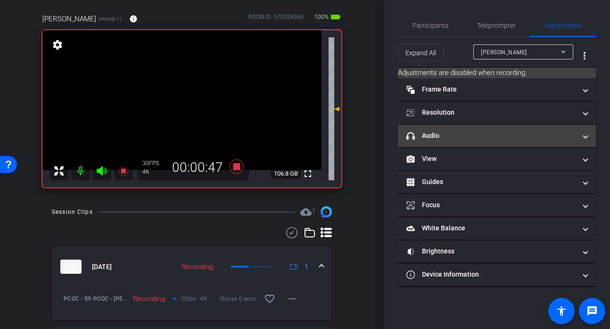
click at [460, 132] on mat-panel-title "headphone icon Audio" at bounding box center [491, 136] width 170 height 10
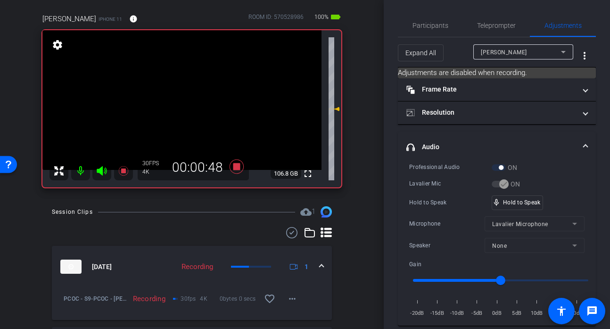
click at [204, 102] on video at bounding box center [181, 100] width 279 height 140
click at [202, 89] on video at bounding box center [181, 100] width 279 height 140
click at [194, 92] on div at bounding box center [202, 89] width 24 height 24
click at [427, 22] on span "Participants" at bounding box center [430, 25] width 36 height 7
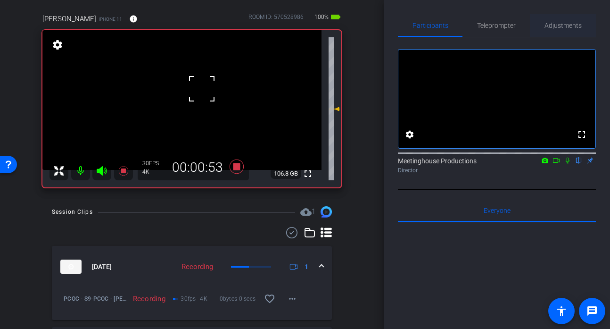
click at [573, 23] on span "Adjustments" at bounding box center [562, 25] width 37 height 7
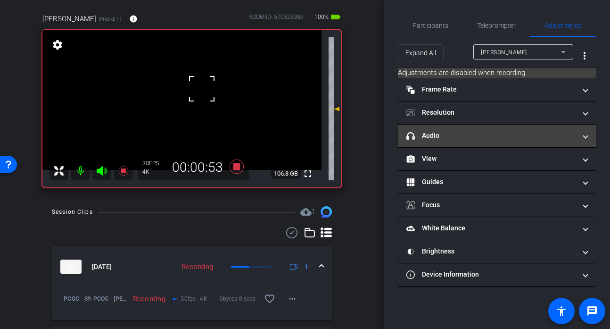
click at [457, 131] on mat-panel-title "headphone icon Audio" at bounding box center [491, 136] width 170 height 10
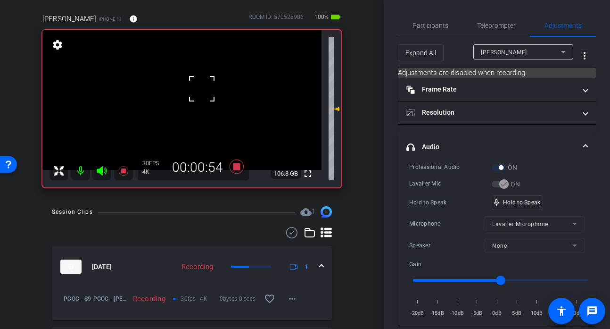
click at [203, 84] on video at bounding box center [181, 100] width 279 height 140
click at [203, 84] on div at bounding box center [203, 84] width 24 height 24
click at [193, 87] on div at bounding box center [203, 84] width 24 height 24
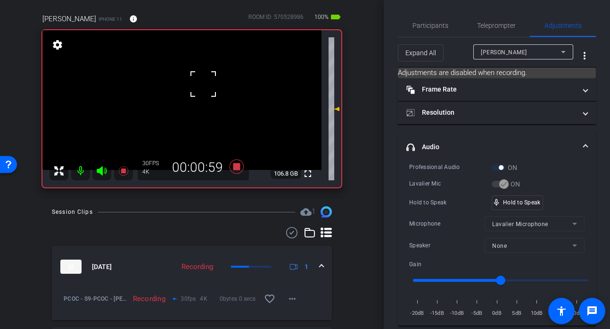
click at [184, 99] on video at bounding box center [181, 100] width 279 height 140
click at [186, 96] on div at bounding box center [185, 99] width 24 height 24
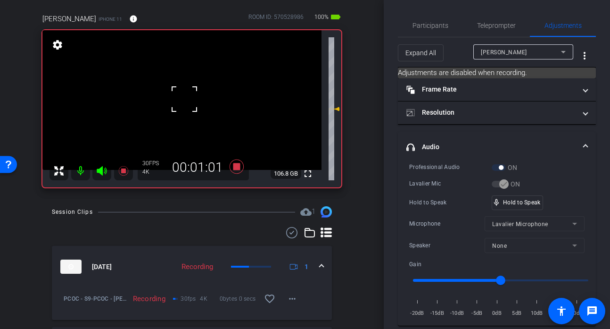
click at [186, 96] on div at bounding box center [185, 99] width 24 height 24
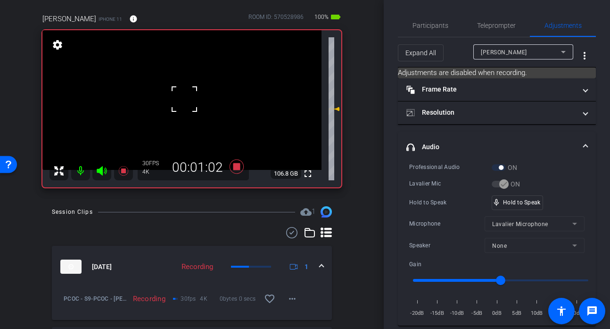
click at [186, 96] on div at bounding box center [185, 99] width 24 height 24
click at [189, 96] on div at bounding box center [185, 99] width 24 height 24
click at [181, 96] on div at bounding box center [185, 99] width 24 height 24
click at [189, 94] on div "fullscreen settings 106.8 GB" at bounding box center [191, 108] width 299 height 157
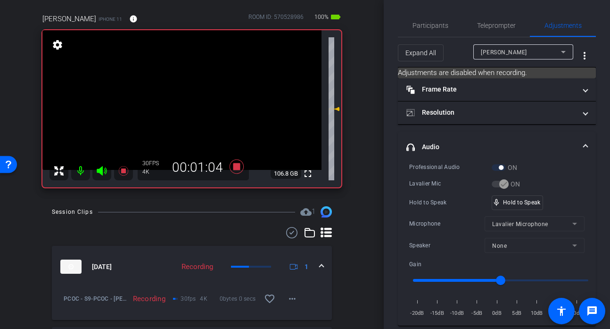
click at [189, 94] on video at bounding box center [181, 100] width 279 height 140
click at [189, 94] on div at bounding box center [189, 94] width 24 height 24
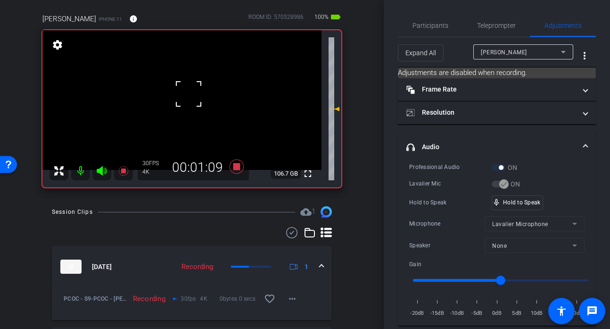
click at [189, 94] on div at bounding box center [189, 94] width 24 height 24
click at [189, 94] on video at bounding box center [181, 100] width 279 height 140
click at [190, 94] on div at bounding box center [190, 94] width 24 height 24
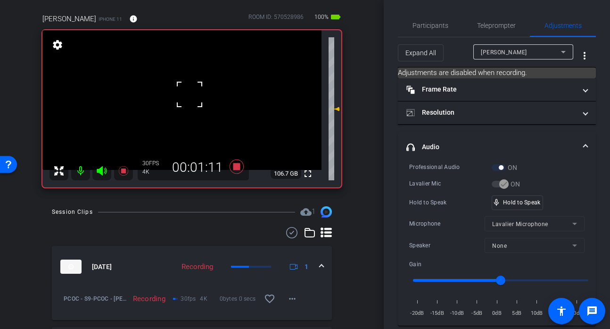
click at [193, 94] on div at bounding box center [190, 94] width 24 height 24
click at [185, 94] on div at bounding box center [190, 94] width 24 height 24
click at [184, 94] on div at bounding box center [190, 94] width 24 height 24
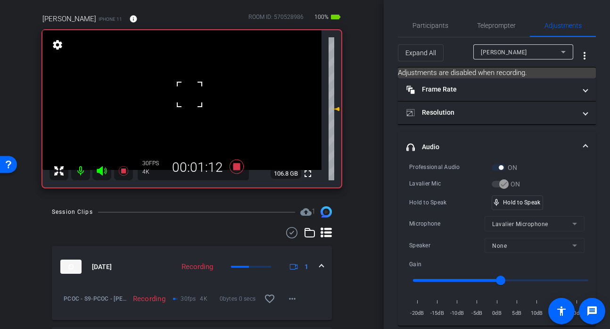
click at [193, 93] on div at bounding box center [190, 94] width 24 height 24
click at [508, 196] on div "mic_none Speaking..." at bounding box center [513, 203] width 42 height 14
click at [183, 92] on video at bounding box center [181, 100] width 279 height 140
click at [183, 92] on div at bounding box center [184, 92] width 24 height 24
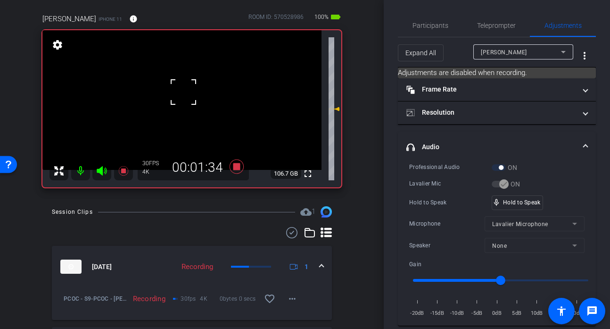
click at [183, 92] on div at bounding box center [184, 92] width 24 height 24
click at [180, 88] on div at bounding box center [184, 92] width 24 height 24
click at [180, 88] on video at bounding box center [181, 100] width 279 height 140
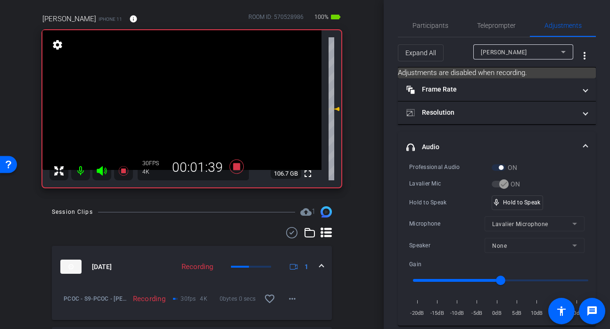
click at [180, 88] on div at bounding box center [184, 92] width 24 height 24
click at [180, 88] on div at bounding box center [180, 88] width 24 height 24
click at [186, 89] on div at bounding box center [180, 88] width 24 height 24
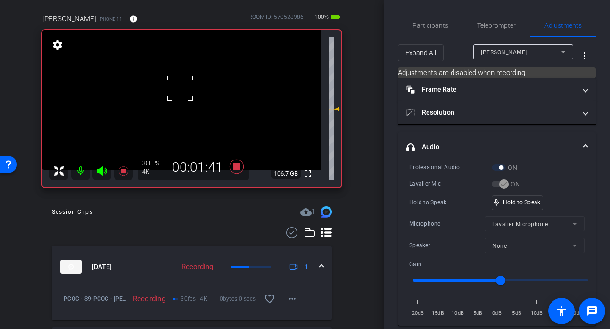
click at [205, 96] on video at bounding box center [181, 100] width 279 height 140
click at [205, 96] on div at bounding box center [205, 96] width 24 height 24
click at [186, 94] on video at bounding box center [181, 100] width 279 height 140
click at [201, 97] on video at bounding box center [181, 100] width 279 height 140
click at [198, 86] on div at bounding box center [201, 97] width 24 height 24
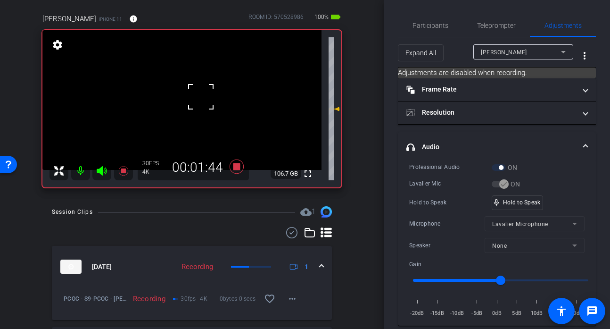
click at [183, 86] on video at bounding box center [181, 100] width 279 height 140
click at [183, 86] on div at bounding box center [183, 86] width 24 height 24
click at [198, 87] on video at bounding box center [181, 100] width 279 height 140
click at [198, 87] on div at bounding box center [198, 87] width 24 height 24
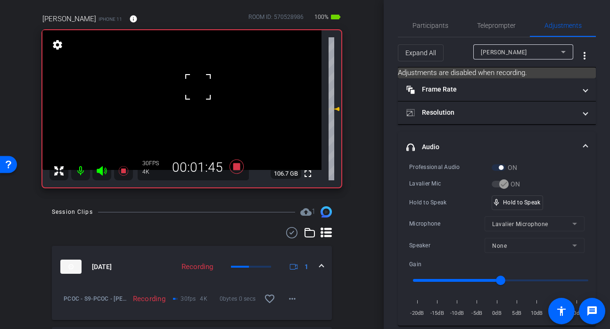
click at [198, 87] on div at bounding box center [198, 87] width 24 height 24
click at [184, 90] on video at bounding box center [181, 100] width 279 height 140
click at [184, 90] on div at bounding box center [185, 90] width 24 height 24
click at [186, 90] on div at bounding box center [185, 90] width 24 height 24
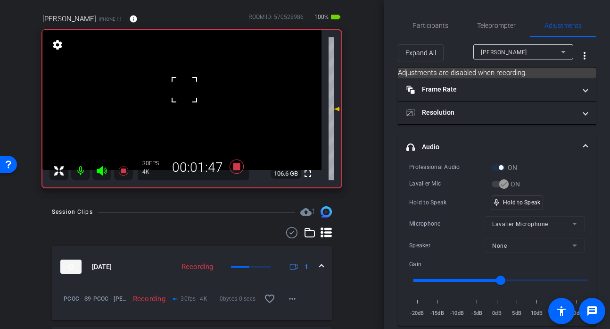
click at [186, 90] on div at bounding box center [185, 90] width 24 height 24
click at [197, 90] on video at bounding box center [181, 100] width 279 height 140
click at [196, 90] on div at bounding box center [185, 90] width 24 height 24
click at [188, 93] on div at bounding box center [197, 90] width 24 height 24
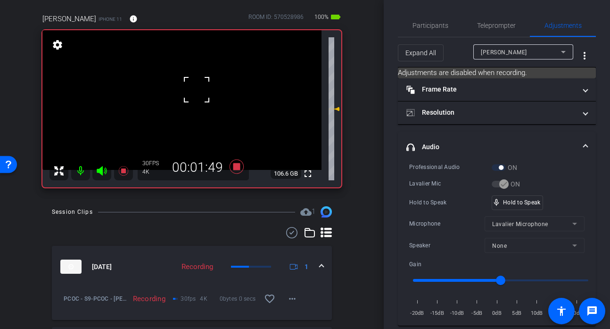
click at [188, 93] on div at bounding box center [197, 90] width 24 height 24
click at [191, 94] on div at bounding box center [197, 90] width 24 height 24
click at [189, 98] on div "fullscreen settings 106.6 GB" at bounding box center [191, 108] width 299 height 157
click at [189, 98] on video at bounding box center [181, 100] width 279 height 140
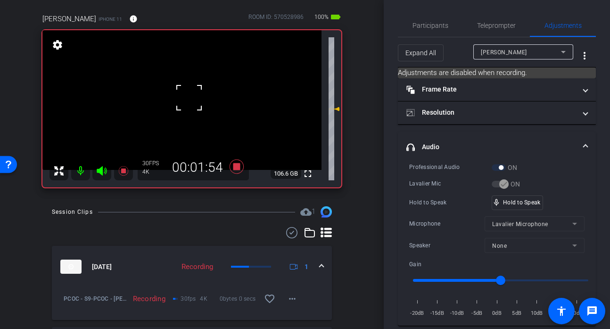
click at [189, 98] on div at bounding box center [189, 98] width 24 height 24
click at [189, 97] on div at bounding box center [189, 98] width 24 height 24
click at [192, 96] on div at bounding box center [189, 98] width 24 height 24
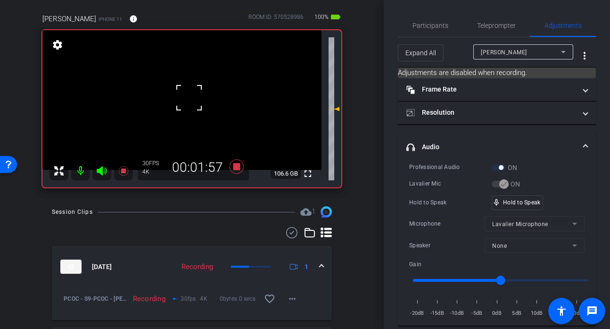
click at [183, 98] on div at bounding box center [189, 98] width 24 height 24
click at [183, 98] on video at bounding box center [181, 100] width 279 height 140
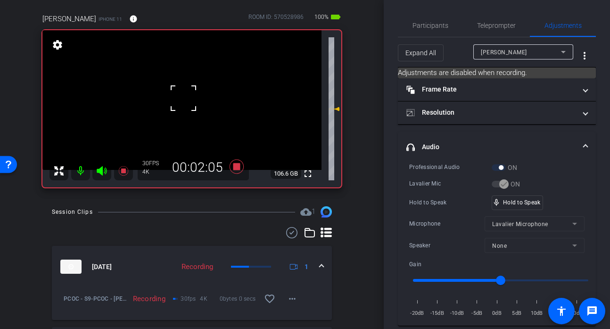
click at [183, 98] on div at bounding box center [184, 98] width 24 height 24
click at [205, 98] on video at bounding box center [181, 100] width 279 height 140
click at [195, 98] on div at bounding box center [184, 98] width 24 height 24
click at [205, 98] on div at bounding box center [205, 98] width 24 height 24
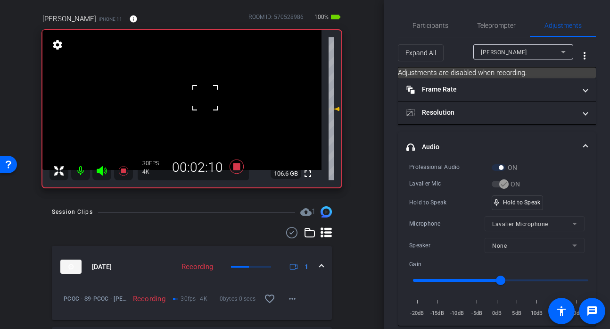
click at [199, 98] on div at bounding box center [205, 98] width 24 height 24
click at [180, 92] on video at bounding box center [181, 100] width 279 height 140
click at [194, 96] on video at bounding box center [181, 100] width 279 height 140
click at [195, 92] on div at bounding box center [194, 96] width 24 height 24
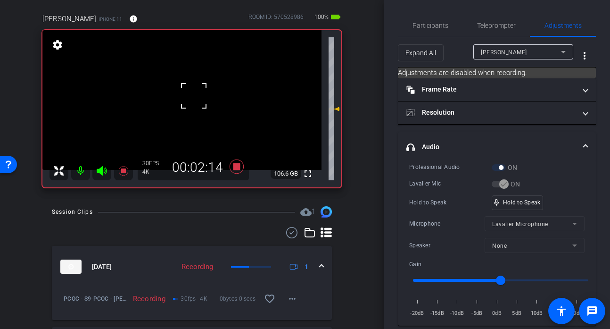
click at [195, 92] on div at bounding box center [194, 96] width 24 height 24
click at [199, 92] on div at bounding box center [194, 96] width 24 height 24
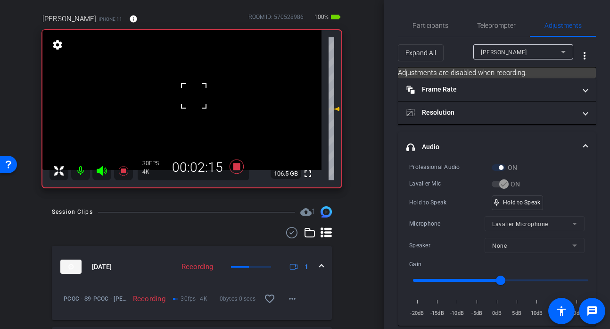
click at [199, 92] on div at bounding box center [194, 96] width 24 height 24
click at [211, 92] on video at bounding box center [181, 100] width 279 height 140
click at [206, 92] on div at bounding box center [194, 96] width 24 height 24
click at [211, 92] on div at bounding box center [211, 92] width 24 height 24
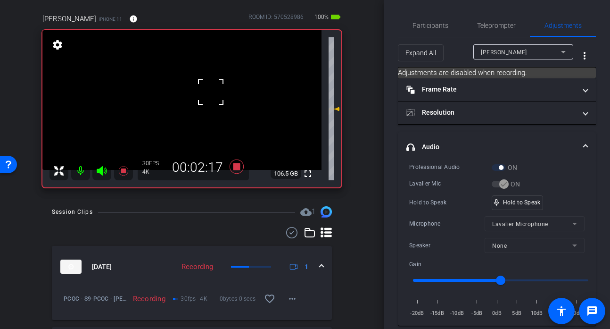
click at [205, 92] on div at bounding box center [211, 92] width 24 height 24
click at [207, 84] on div at bounding box center [211, 92] width 24 height 24
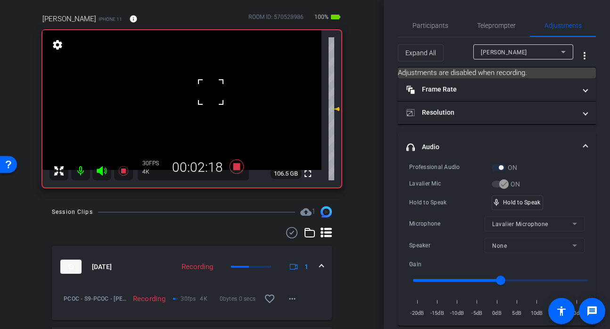
click at [207, 84] on div at bounding box center [211, 92] width 24 height 24
click at [205, 85] on div at bounding box center [211, 92] width 24 height 24
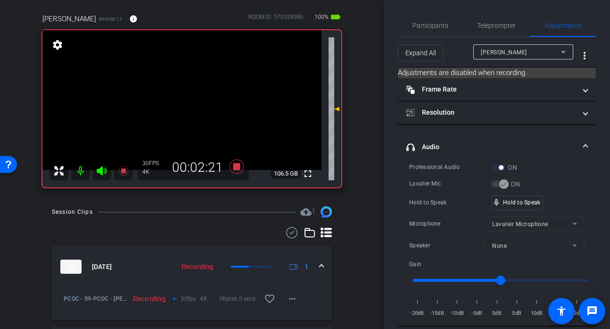
click at [197, 88] on video at bounding box center [181, 100] width 279 height 140
click at [185, 88] on video at bounding box center [181, 100] width 279 height 140
click at [185, 88] on div at bounding box center [185, 88] width 24 height 24
click at [188, 89] on div at bounding box center [185, 88] width 24 height 24
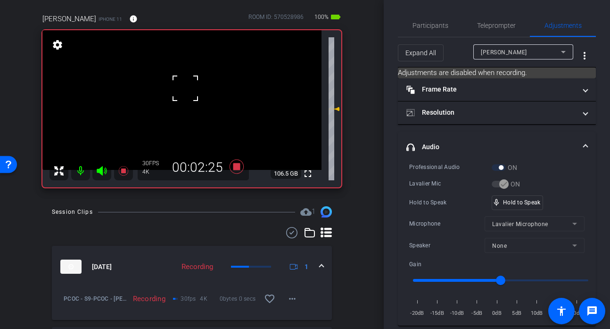
click at [188, 89] on div at bounding box center [185, 88] width 24 height 24
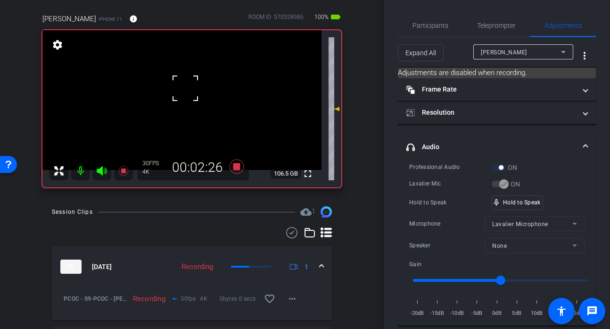
click at [188, 89] on div at bounding box center [185, 88] width 24 height 24
click at [194, 90] on div at bounding box center [185, 88] width 24 height 24
click at [193, 90] on video at bounding box center [181, 100] width 279 height 140
click at [193, 90] on div at bounding box center [193, 90] width 24 height 24
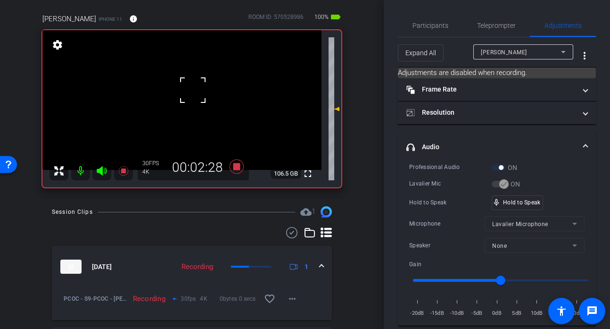
click at [193, 90] on div at bounding box center [193, 90] width 24 height 24
click at [191, 90] on div at bounding box center [193, 90] width 24 height 24
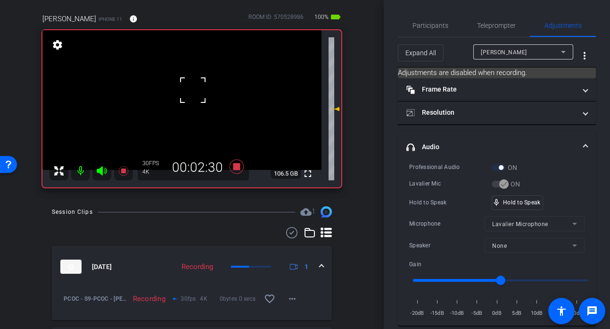
click at [189, 92] on div at bounding box center [193, 90] width 24 height 24
click at [193, 92] on div at bounding box center [193, 90] width 24 height 24
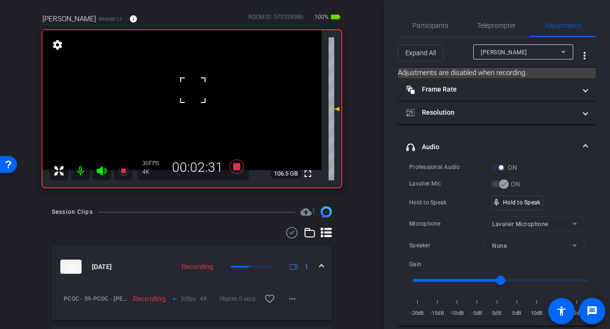
click at [193, 92] on div at bounding box center [193, 90] width 24 height 24
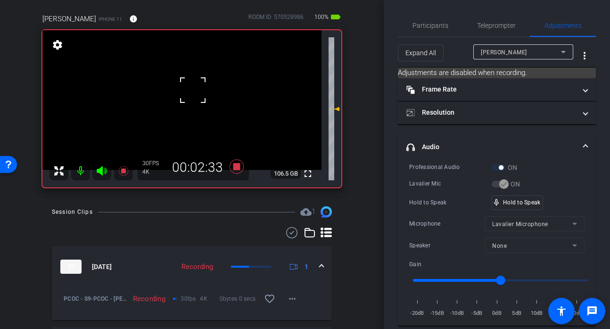
click at [193, 92] on div at bounding box center [193, 90] width 24 height 24
click at [193, 92] on div "fullscreen settings 106.5 GB" at bounding box center [191, 108] width 299 height 157
click at [193, 92] on video at bounding box center [181, 100] width 279 height 140
click at [193, 92] on div at bounding box center [193, 93] width 24 height 24
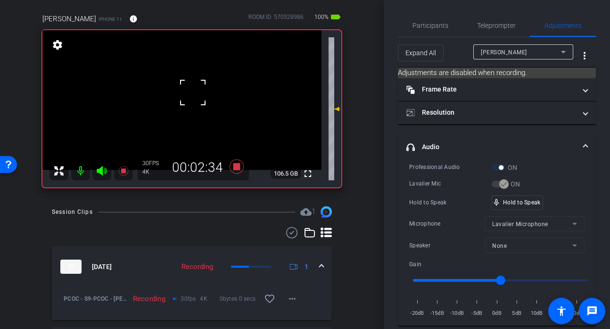
click at [193, 92] on div at bounding box center [193, 93] width 24 height 24
click at [187, 94] on div at bounding box center [193, 93] width 24 height 24
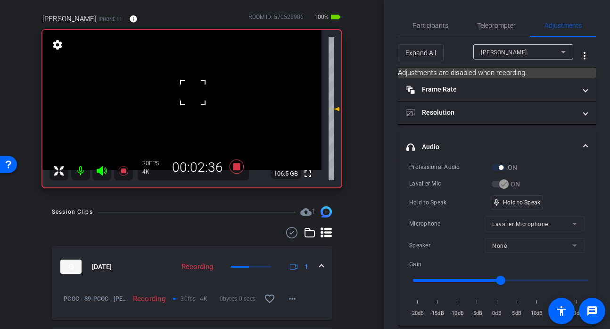
click at [187, 94] on div at bounding box center [193, 93] width 24 height 24
click at [195, 93] on div at bounding box center [193, 93] width 24 height 24
click at [197, 94] on div at bounding box center [193, 93] width 24 height 24
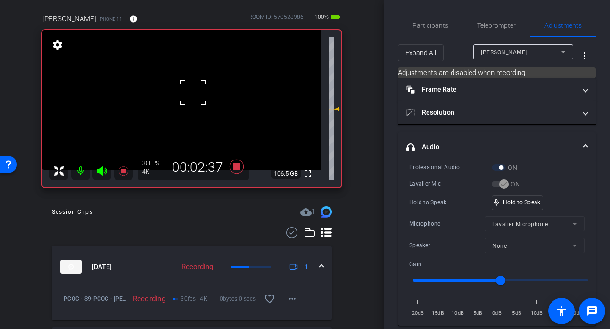
click at [197, 94] on div at bounding box center [193, 93] width 24 height 24
click at [199, 97] on div at bounding box center [193, 93] width 24 height 24
click at [199, 97] on video at bounding box center [181, 100] width 279 height 140
click at [199, 97] on div at bounding box center [193, 93] width 24 height 24
click at [199, 97] on div at bounding box center [200, 97] width 24 height 24
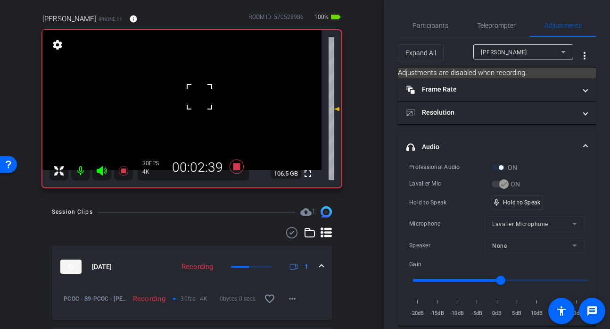
click at [199, 97] on div at bounding box center [200, 97] width 24 height 24
click at [192, 94] on div at bounding box center [200, 97] width 24 height 24
click at [200, 93] on div at bounding box center [200, 97] width 24 height 24
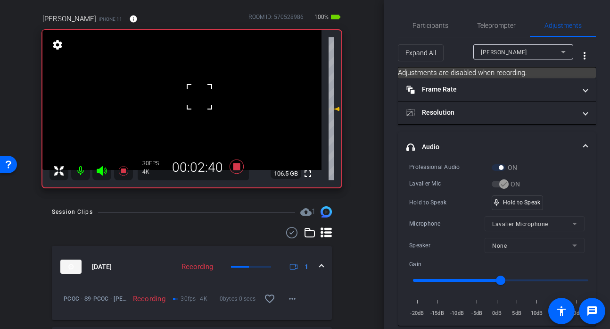
click at [200, 93] on div at bounding box center [200, 97] width 24 height 24
click at [188, 90] on div at bounding box center [200, 97] width 24 height 24
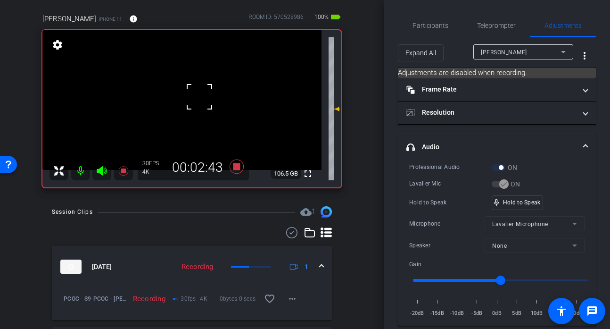
click at [183, 91] on video at bounding box center [181, 100] width 279 height 140
click at [188, 91] on div at bounding box center [200, 97] width 24 height 24
click at [183, 91] on div at bounding box center [183, 92] width 24 height 24
click at [433, 27] on span "Participants" at bounding box center [430, 25] width 36 height 7
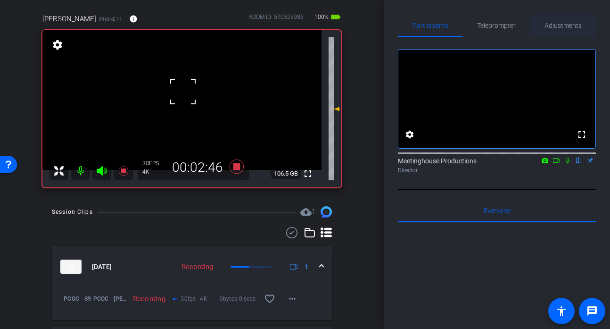
click at [557, 16] on span "Adjustments" at bounding box center [562, 25] width 37 height 23
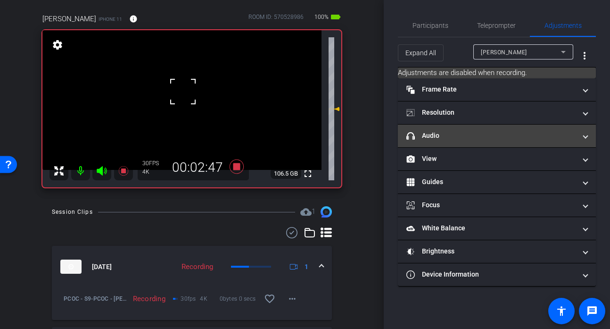
click at [466, 132] on mat-panel-title "headphone icon Audio" at bounding box center [491, 136] width 170 height 10
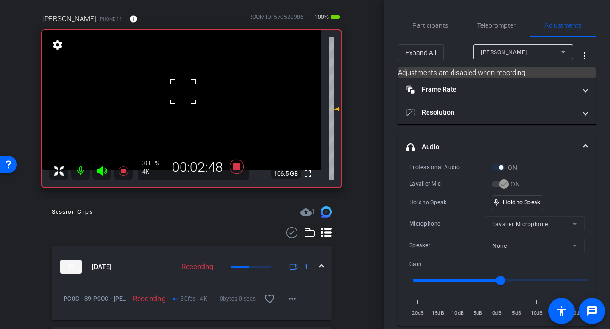
click at [185, 96] on div "fullscreen settings 106.5 GB" at bounding box center [191, 108] width 299 height 157
click at [185, 96] on video at bounding box center [181, 100] width 279 height 140
click at [185, 96] on div at bounding box center [185, 96] width 24 height 24
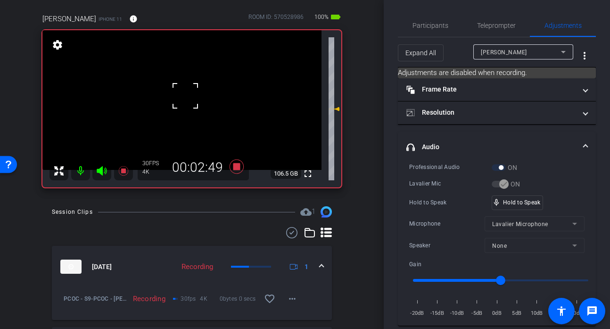
click at [185, 96] on div at bounding box center [185, 96] width 24 height 24
click at [202, 96] on video at bounding box center [181, 100] width 279 height 140
click at [202, 96] on div at bounding box center [202, 96] width 24 height 24
click at [199, 99] on div at bounding box center [202, 96] width 24 height 24
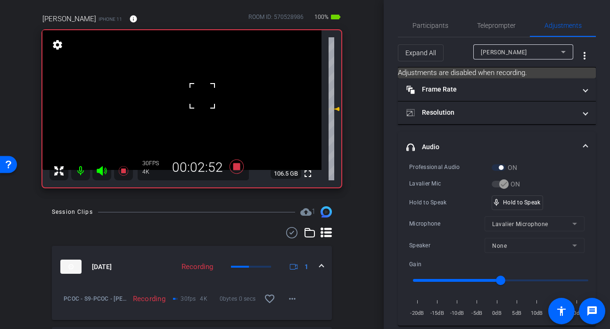
click at [199, 99] on div at bounding box center [202, 96] width 24 height 24
click at [530, 196] on div "mic_none Speaking..." at bounding box center [513, 203] width 42 height 14
click at [195, 101] on video at bounding box center [181, 100] width 279 height 140
click at [185, 101] on div at bounding box center [195, 102] width 24 height 24
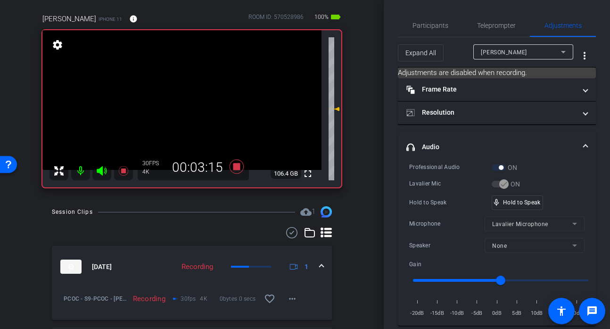
click at [192, 92] on video at bounding box center [181, 100] width 279 height 140
click at [208, 101] on video at bounding box center [181, 100] width 279 height 140
click at [190, 86] on video at bounding box center [181, 100] width 279 height 140
click at [190, 86] on div at bounding box center [190, 86] width 24 height 24
click at [186, 87] on div at bounding box center [190, 86] width 24 height 24
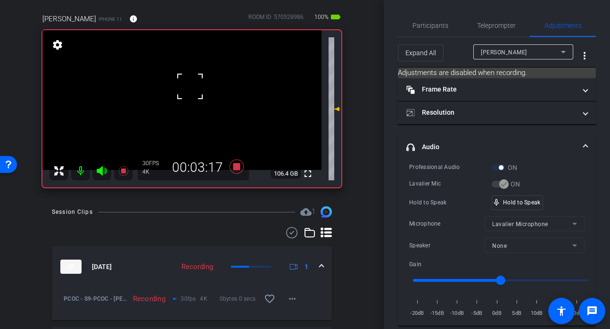
click at [186, 87] on div at bounding box center [190, 86] width 24 height 24
click at [193, 85] on div at bounding box center [190, 86] width 24 height 24
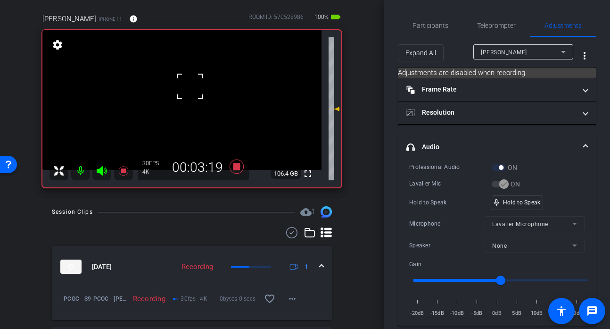
click at [202, 85] on video at bounding box center [181, 100] width 279 height 140
click at [201, 88] on div at bounding box center [202, 86] width 24 height 24
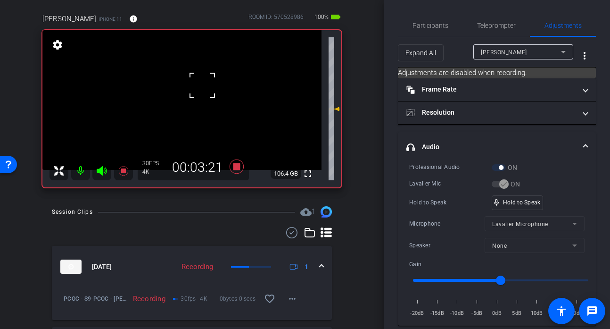
click at [201, 88] on div at bounding box center [202, 86] width 24 height 24
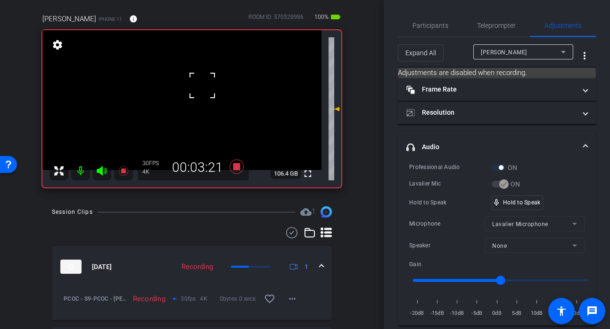
click at [201, 88] on div at bounding box center [202, 86] width 24 height 24
click at [198, 89] on div at bounding box center [202, 86] width 24 height 24
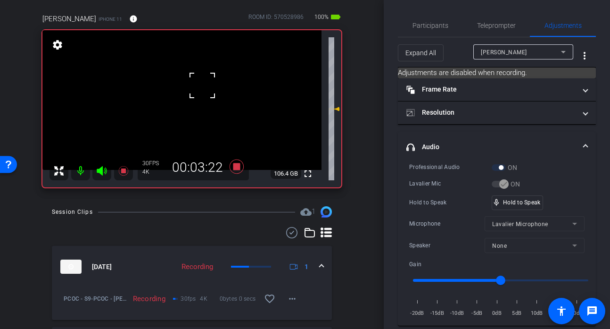
click at [198, 89] on div at bounding box center [202, 86] width 24 height 24
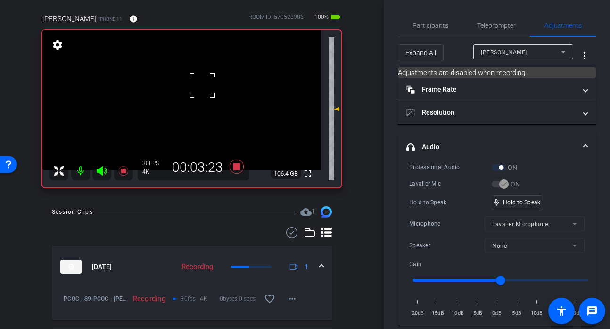
click at [198, 89] on div at bounding box center [202, 86] width 24 height 24
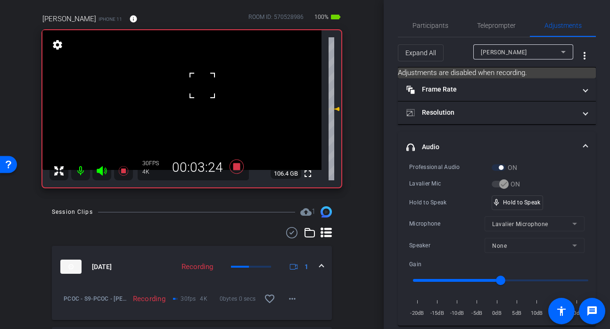
click at [198, 89] on div at bounding box center [202, 86] width 24 height 24
click at [198, 89] on div "fullscreen settings 106.4 GB" at bounding box center [191, 108] width 299 height 157
click at [198, 89] on video at bounding box center [181, 100] width 279 height 140
click at [198, 89] on div at bounding box center [199, 89] width 24 height 24
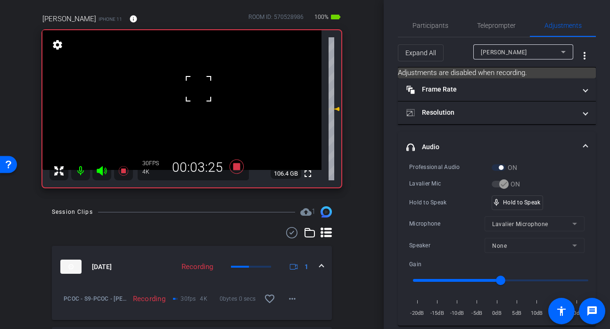
click at [198, 89] on div at bounding box center [199, 89] width 24 height 24
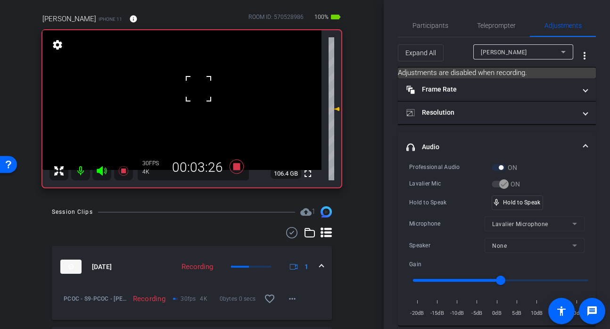
click at [198, 89] on div at bounding box center [199, 89] width 24 height 24
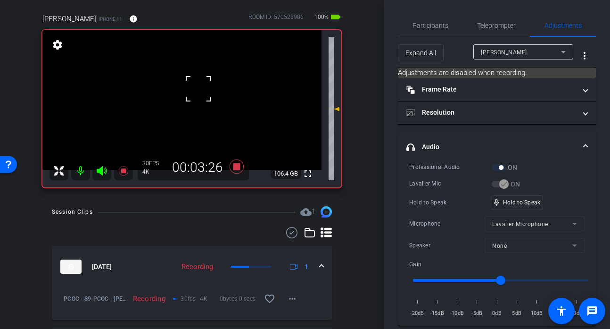
click at [198, 89] on div at bounding box center [199, 89] width 24 height 24
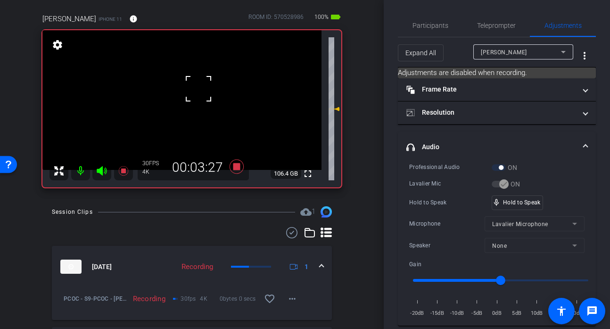
click at [198, 89] on div at bounding box center [199, 89] width 24 height 24
click at [191, 89] on div at bounding box center [199, 89] width 24 height 24
click at [188, 89] on div at bounding box center [199, 89] width 24 height 24
click at [194, 89] on div at bounding box center [199, 89] width 24 height 24
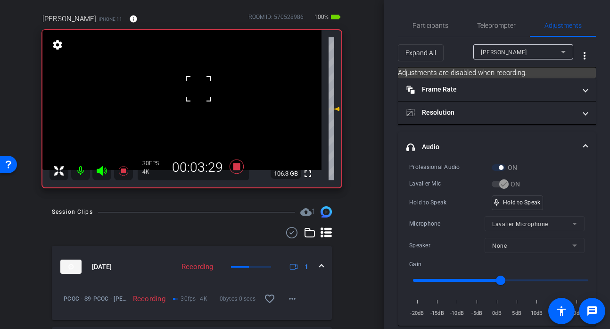
click at [194, 89] on div at bounding box center [199, 89] width 24 height 24
click at [198, 89] on video at bounding box center [181, 100] width 279 height 140
click at [198, 89] on div at bounding box center [199, 89] width 24 height 24
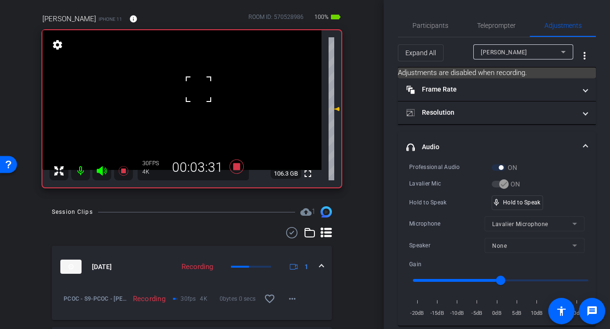
click at [198, 89] on div at bounding box center [199, 89] width 24 height 24
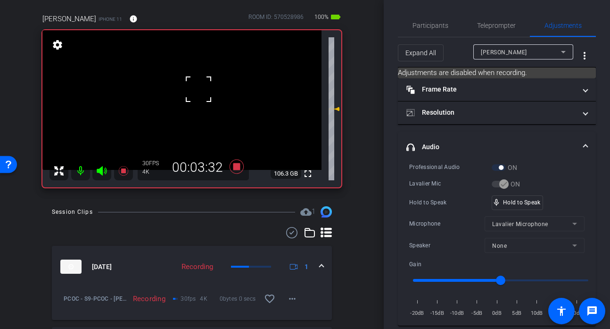
click at [198, 89] on div at bounding box center [199, 89] width 24 height 24
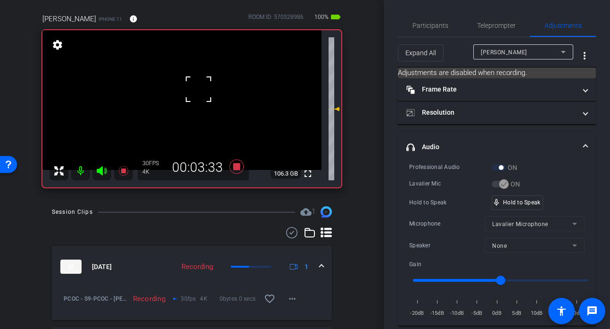
click at [198, 89] on div at bounding box center [199, 89] width 24 height 24
click at [198, 89] on div "fullscreen settings 106.3 GB" at bounding box center [191, 108] width 299 height 157
click at [198, 89] on video at bounding box center [181, 100] width 279 height 140
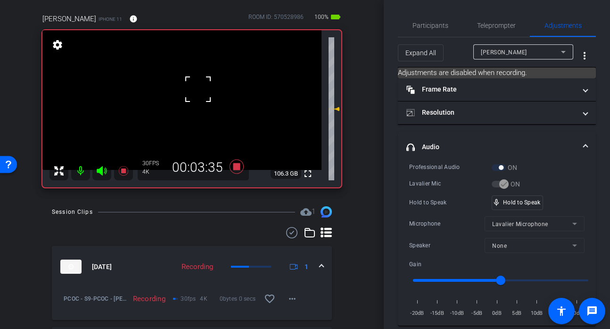
click at [198, 89] on div at bounding box center [198, 89] width 24 height 24
click at [192, 89] on div at bounding box center [198, 89] width 24 height 24
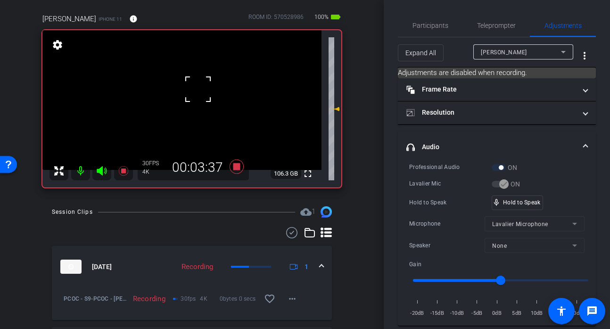
click at [192, 89] on div at bounding box center [198, 89] width 24 height 24
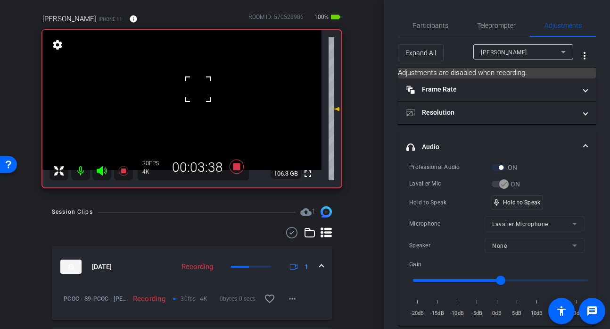
click at [192, 89] on div at bounding box center [198, 89] width 24 height 24
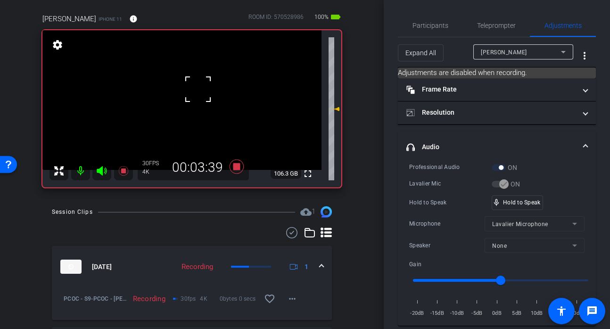
click at [192, 89] on div at bounding box center [198, 89] width 24 height 24
click at [192, 89] on div "fullscreen settings 106.3 GB" at bounding box center [191, 108] width 299 height 157
click at [192, 89] on video at bounding box center [181, 100] width 279 height 140
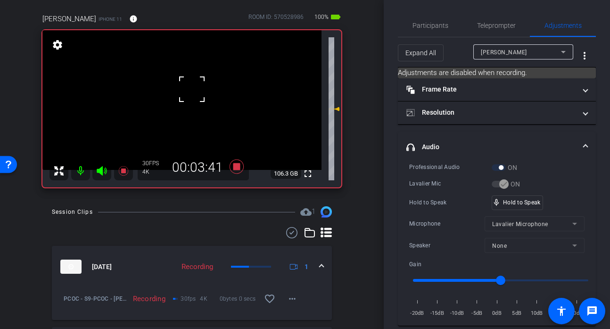
click at [192, 89] on div at bounding box center [192, 89] width 24 height 24
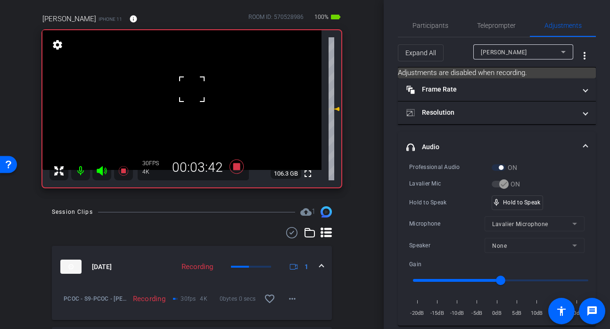
click at [192, 89] on div at bounding box center [192, 89] width 24 height 24
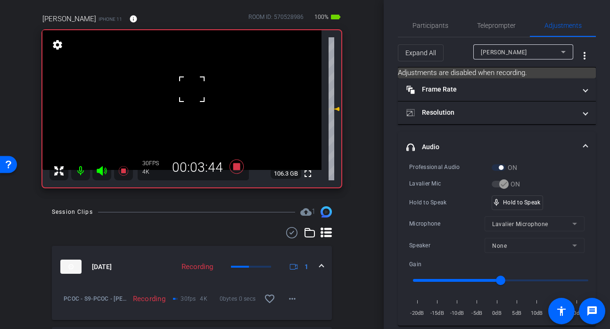
click at [192, 89] on div at bounding box center [192, 89] width 24 height 24
click at [191, 89] on video at bounding box center [181, 100] width 279 height 140
click at [191, 89] on div at bounding box center [192, 89] width 24 height 24
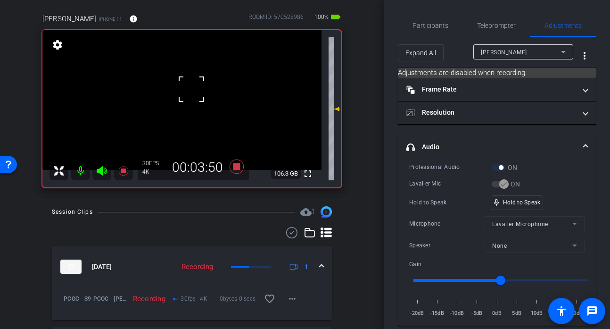
click at [201, 90] on div at bounding box center [192, 89] width 24 height 24
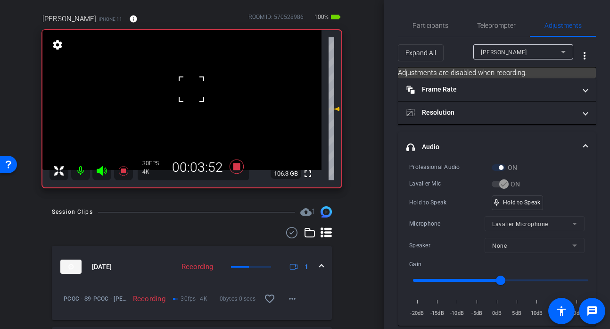
click at [184, 93] on div at bounding box center [192, 89] width 24 height 24
click at [184, 93] on video at bounding box center [181, 100] width 279 height 140
click at [184, 93] on div at bounding box center [184, 93] width 24 height 24
click at [427, 24] on span "Participants" at bounding box center [430, 25] width 36 height 7
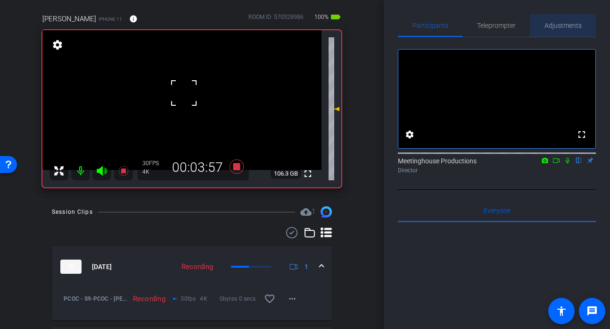
click at [551, 22] on span "Adjustments" at bounding box center [562, 25] width 37 height 7
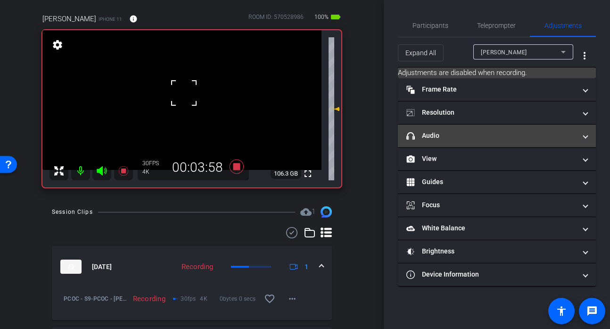
click at [440, 143] on mat-expansion-panel-header "headphone icon Audio" at bounding box center [497, 135] width 198 height 23
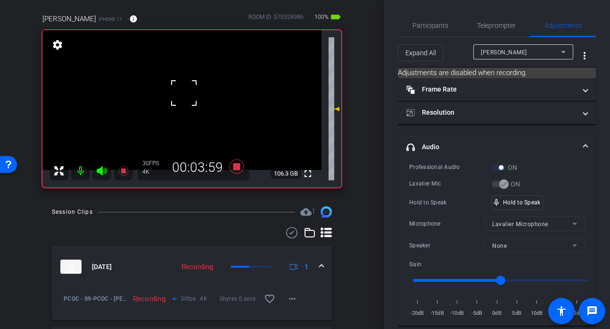
click at [210, 102] on video at bounding box center [181, 100] width 279 height 140
click at [195, 102] on video at bounding box center [181, 100] width 279 height 140
click at [189, 98] on div at bounding box center [195, 102] width 24 height 24
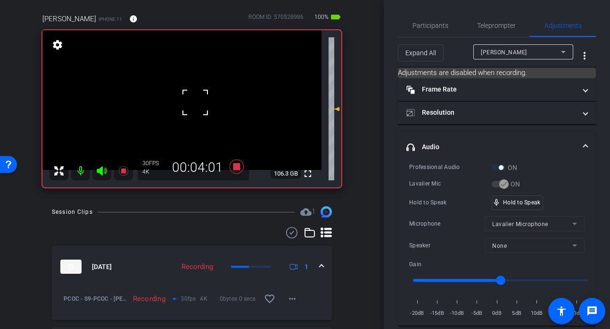
click at [189, 98] on div at bounding box center [195, 102] width 24 height 24
click at [192, 94] on div at bounding box center [195, 102] width 24 height 24
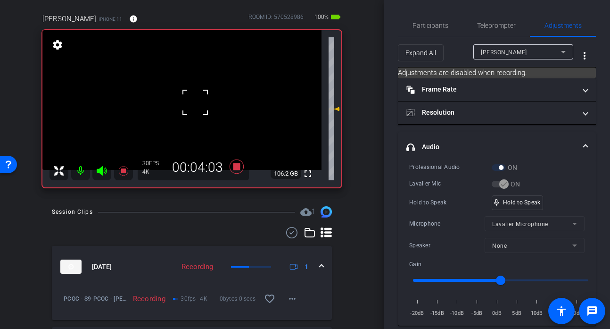
click at [198, 94] on div at bounding box center [195, 102] width 24 height 24
click at [198, 95] on div at bounding box center [195, 102] width 24 height 24
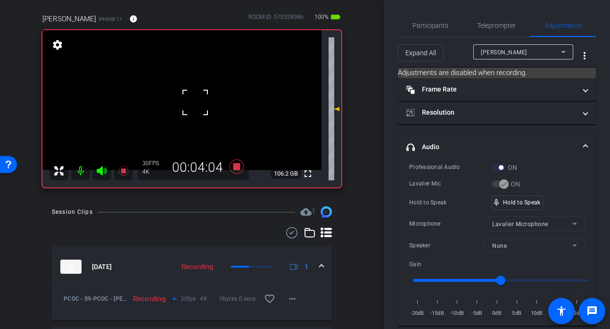
click at [198, 95] on div at bounding box center [195, 102] width 24 height 24
click at [198, 93] on video at bounding box center [181, 100] width 279 height 140
click at [198, 92] on div at bounding box center [199, 93] width 24 height 24
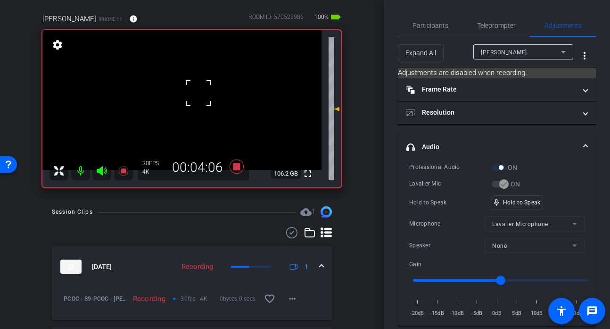
click at [198, 92] on div at bounding box center [199, 93] width 24 height 24
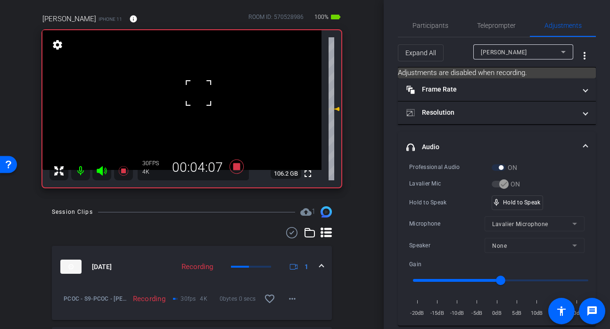
click at [198, 92] on div at bounding box center [199, 93] width 24 height 24
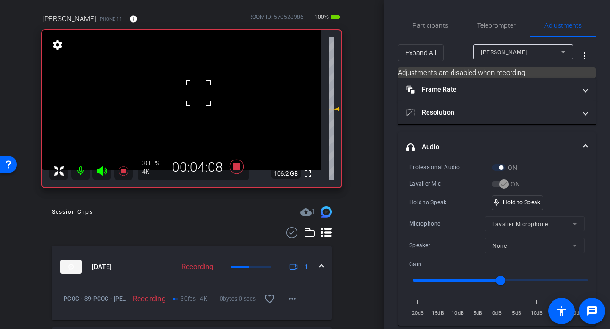
click at [198, 92] on div at bounding box center [199, 93] width 24 height 24
click at [530, 196] on div "mic_none Speaking..." at bounding box center [513, 203] width 42 height 14
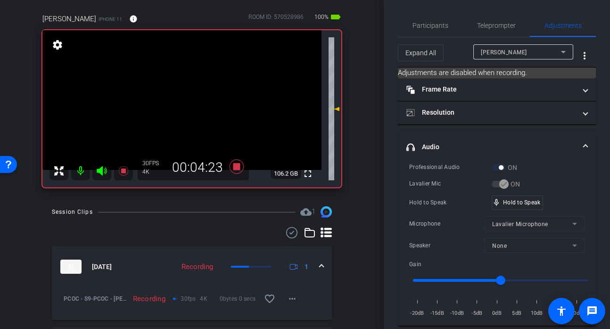
click at [184, 89] on video at bounding box center [181, 100] width 279 height 140
click at [184, 89] on div at bounding box center [185, 89] width 24 height 24
click at [191, 87] on video at bounding box center [181, 100] width 279 height 140
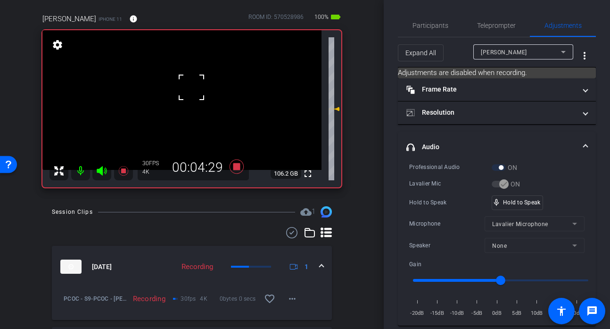
click at [191, 87] on div at bounding box center [192, 87] width 24 height 24
click at [190, 98] on div at bounding box center [192, 87] width 24 height 24
click at [190, 98] on video at bounding box center [181, 100] width 279 height 140
click at [190, 98] on div at bounding box center [190, 98] width 24 height 24
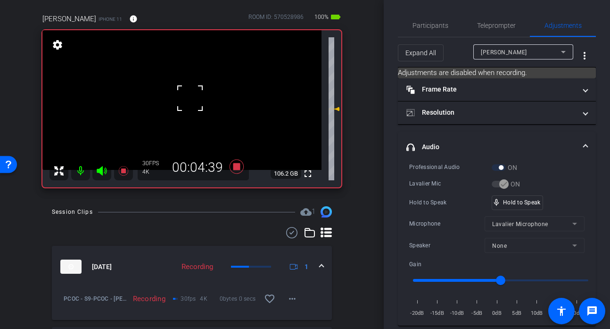
click at [186, 99] on div at bounding box center [190, 98] width 24 height 24
click at [184, 95] on div at bounding box center [190, 98] width 24 height 24
click at [190, 89] on div at bounding box center [190, 98] width 24 height 24
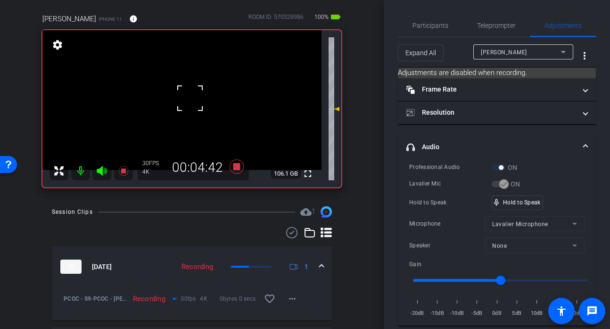
click at [191, 89] on div at bounding box center [190, 98] width 24 height 24
click at [195, 88] on video at bounding box center [181, 100] width 279 height 140
click at [195, 88] on div at bounding box center [195, 88] width 24 height 24
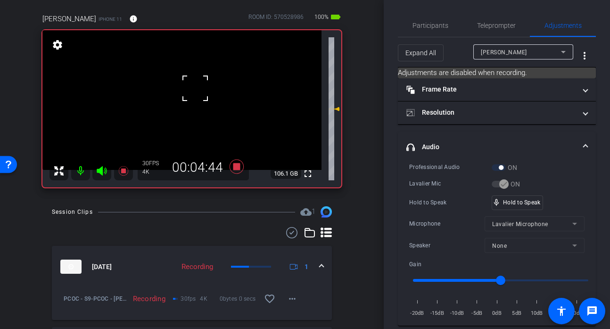
click at [195, 88] on div at bounding box center [195, 88] width 24 height 24
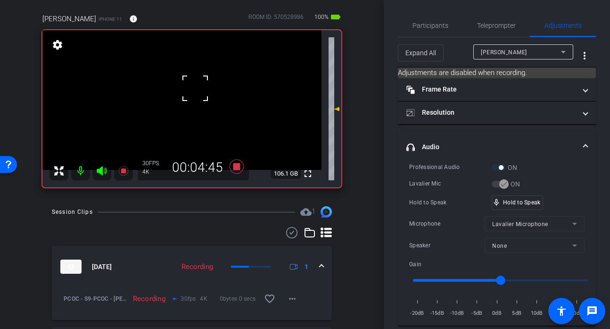
click at [195, 88] on div at bounding box center [195, 88] width 24 height 24
click at [199, 91] on div at bounding box center [195, 88] width 24 height 24
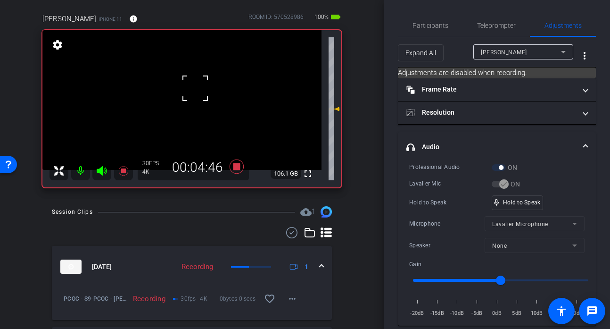
click at [190, 96] on div at bounding box center [195, 88] width 24 height 24
click at [193, 95] on div at bounding box center [195, 88] width 24 height 24
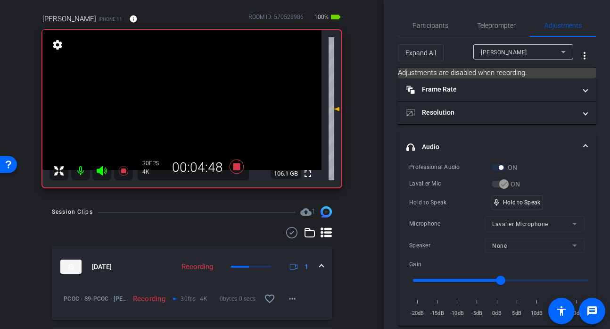
click at [196, 93] on video at bounding box center [181, 100] width 279 height 140
click at [196, 93] on div at bounding box center [196, 94] width 24 height 24
click at [183, 94] on video at bounding box center [181, 100] width 279 height 140
click at [185, 94] on div at bounding box center [183, 94] width 24 height 24
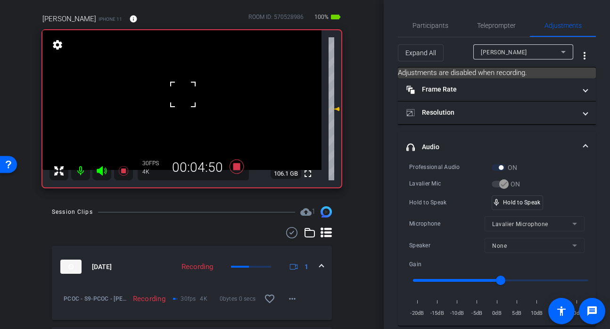
click at [185, 94] on div at bounding box center [183, 94] width 24 height 24
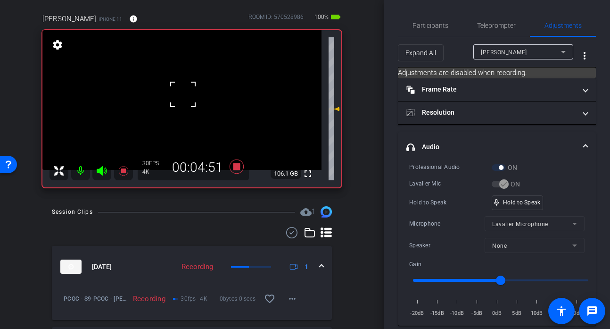
click at [185, 94] on div at bounding box center [183, 94] width 24 height 24
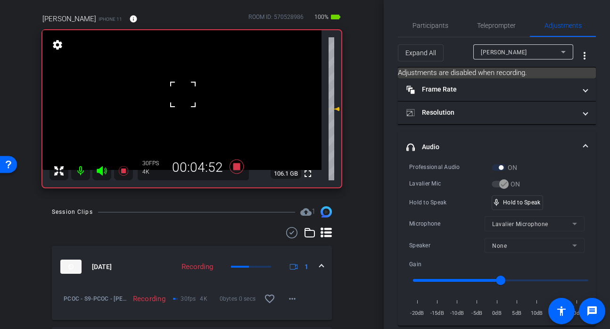
click at [185, 94] on div at bounding box center [183, 94] width 24 height 24
click at [199, 94] on video at bounding box center [181, 100] width 279 height 140
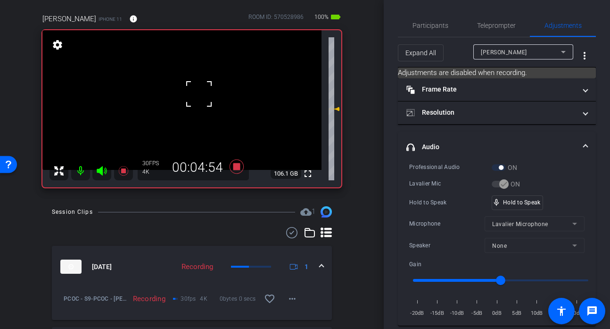
click at [199, 94] on div at bounding box center [199, 94] width 24 height 24
click at [196, 94] on div at bounding box center [199, 94] width 24 height 24
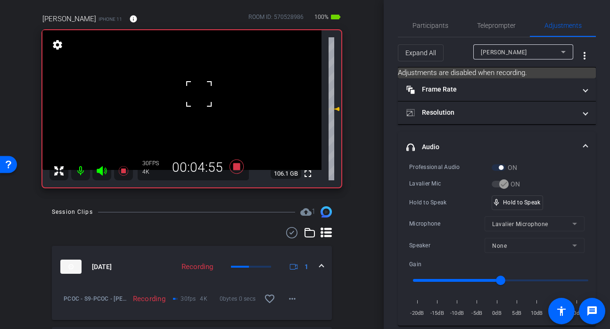
click at [196, 94] on div at bounding box center [199, 94] width 24 height 24
click at [197, 95] on div at bounding box center [199, 94] width 24 height 24
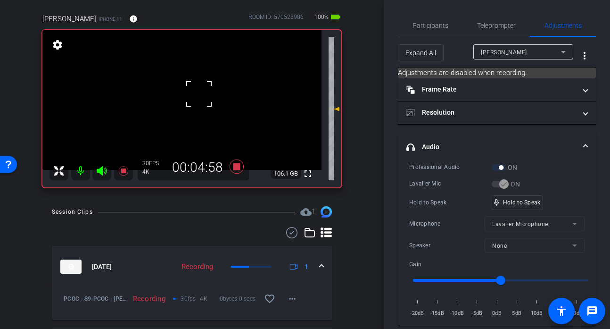
click at [197, 95] on div at bounding box center [199, 94] width 24 height 24
click at [197, 95] on video at bounding box center [181, 100] width 279 height 140
click at [197, 95] on div at bounding box center [198, 95] width 24 height 24
click at [196, 96] on div at bounding box center [198, 95] width 24 height 24
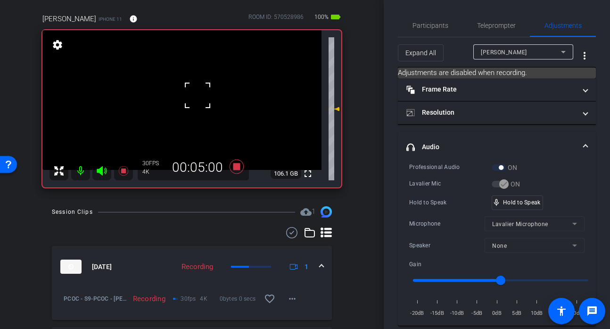
click at [196, 96] on div at bounding box center [198, 95] width 24 height 24
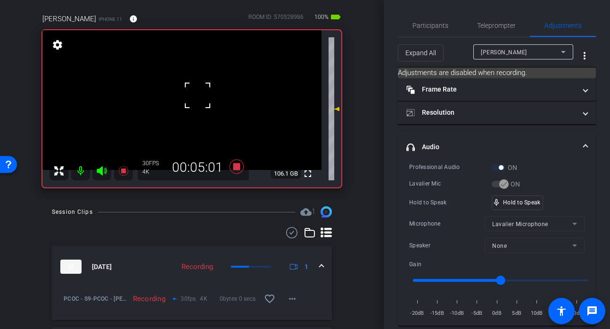
click at [196, 96] on div at bounding box center [198, 95] width 24 height 24
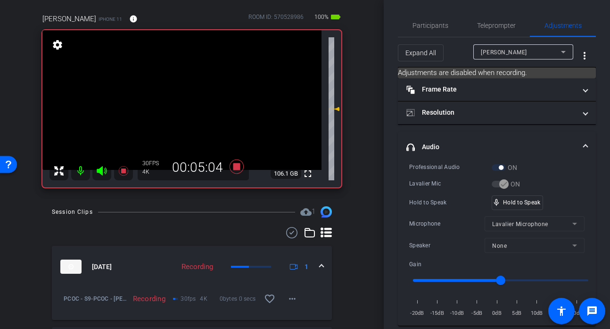
click at [196, 96] on video at bounding box center [181, 100] width 279 height 140
click at [196, 96] on div at bounding box center [198, 95] width 24 height 24
click at [196, 96] on div at bounding box center [196, 96] width 24 height 24
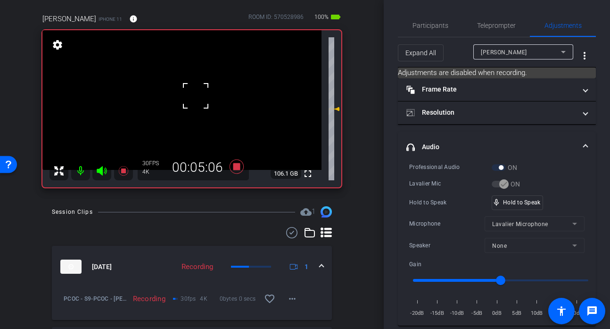
click at [196, 96] on div at bounding box center [196, 96] width 24 height 24
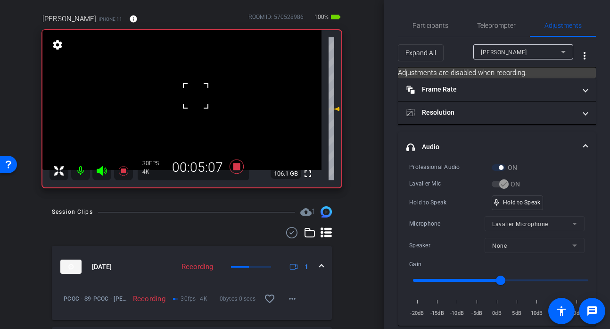
click at [196, 96] on div at bounding box center [196, 96] width 24 height 24
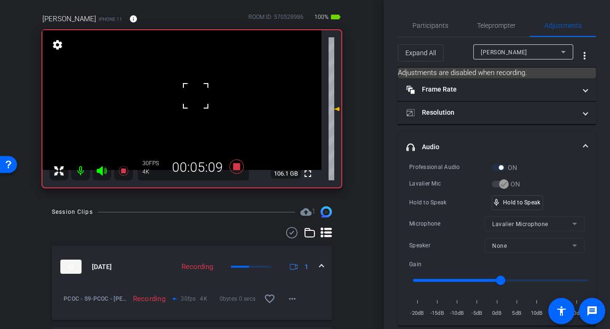
click at [196, 96] on div at bounding box center [196, 96] width 24 height 24
click at [196, 96] on video at bounding box center [181, 100] width 279 height 140
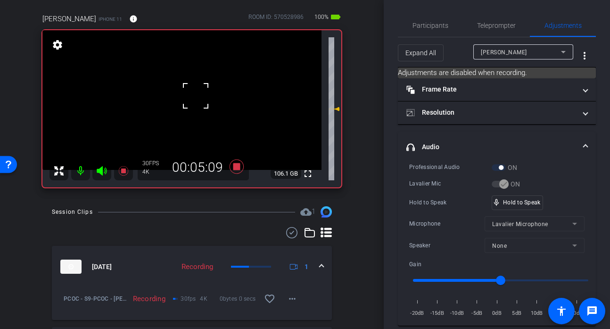
click
drag, startPoint x: 542, startPoint y: 204, endPoint x: 523, endPoint y: 205, distance: 18.9
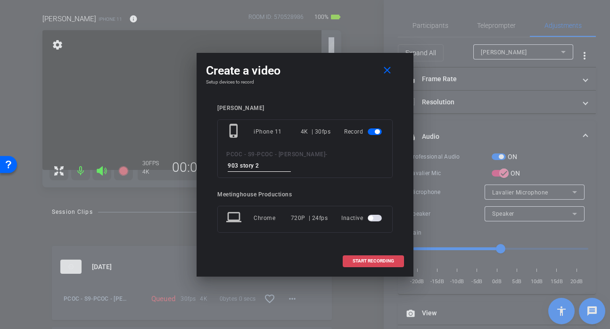
type input "903 story 2"
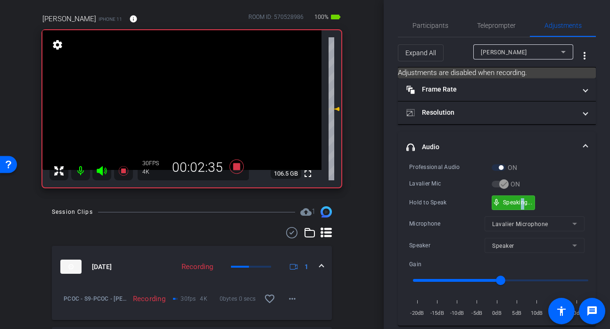
drag, startPoint x: 525, startPoint y: 208, endPoint x: 521, endPoint y: 205, distance: 5.4
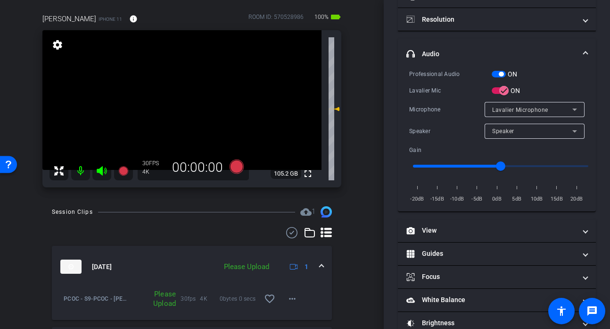
scroll to position [72, 0]
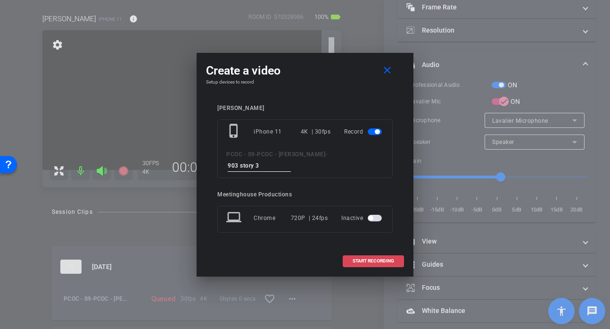
type input "903 story 3"
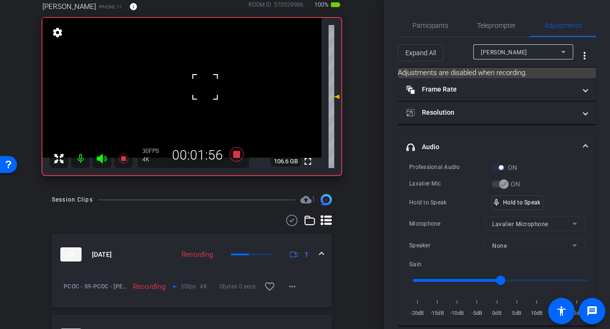
scroll to position [87, 0]
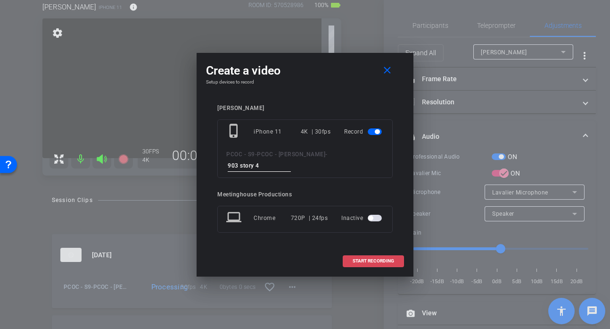
type input "903 story 4"
type input "903 story 5"
type input "901 story 6"
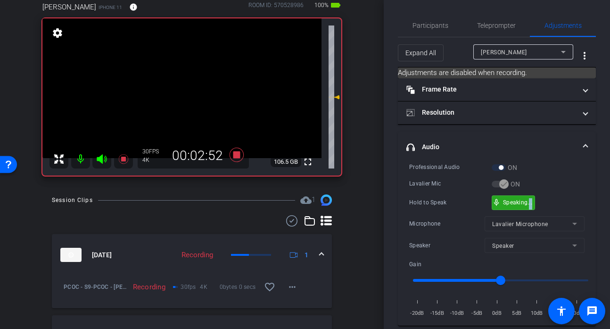
drag, startPoint x: 535, startPoint y: 204, endPoint x: 528, endPoint y: 204, distance: 7.6
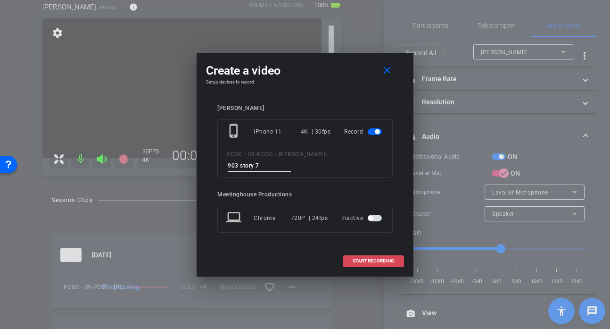
type input "903 story 7"
drag, startPoint x: 263, startPoint y: 161, endPoint x: 204, endPoint y: 161, distance: 59.4
type input "901 pickup stry 3"
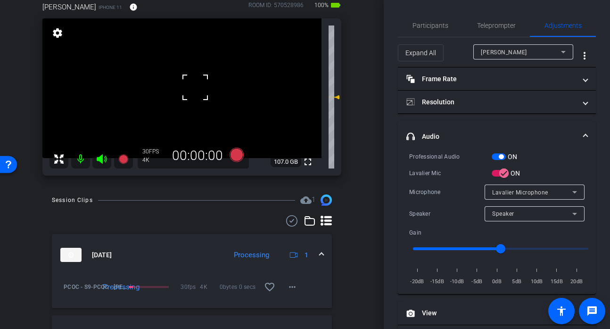
scroll to position [0, 0]
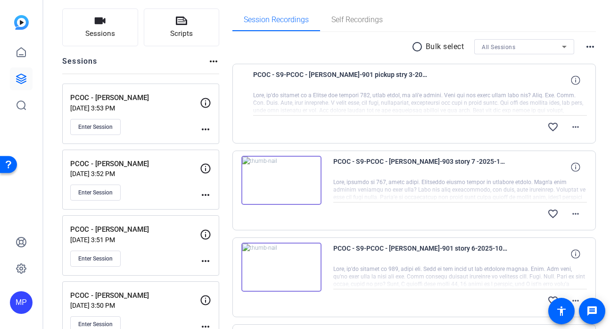
scroll to position [58, 0]
